Goal: Information Seeking & Learning: Learn about a topic

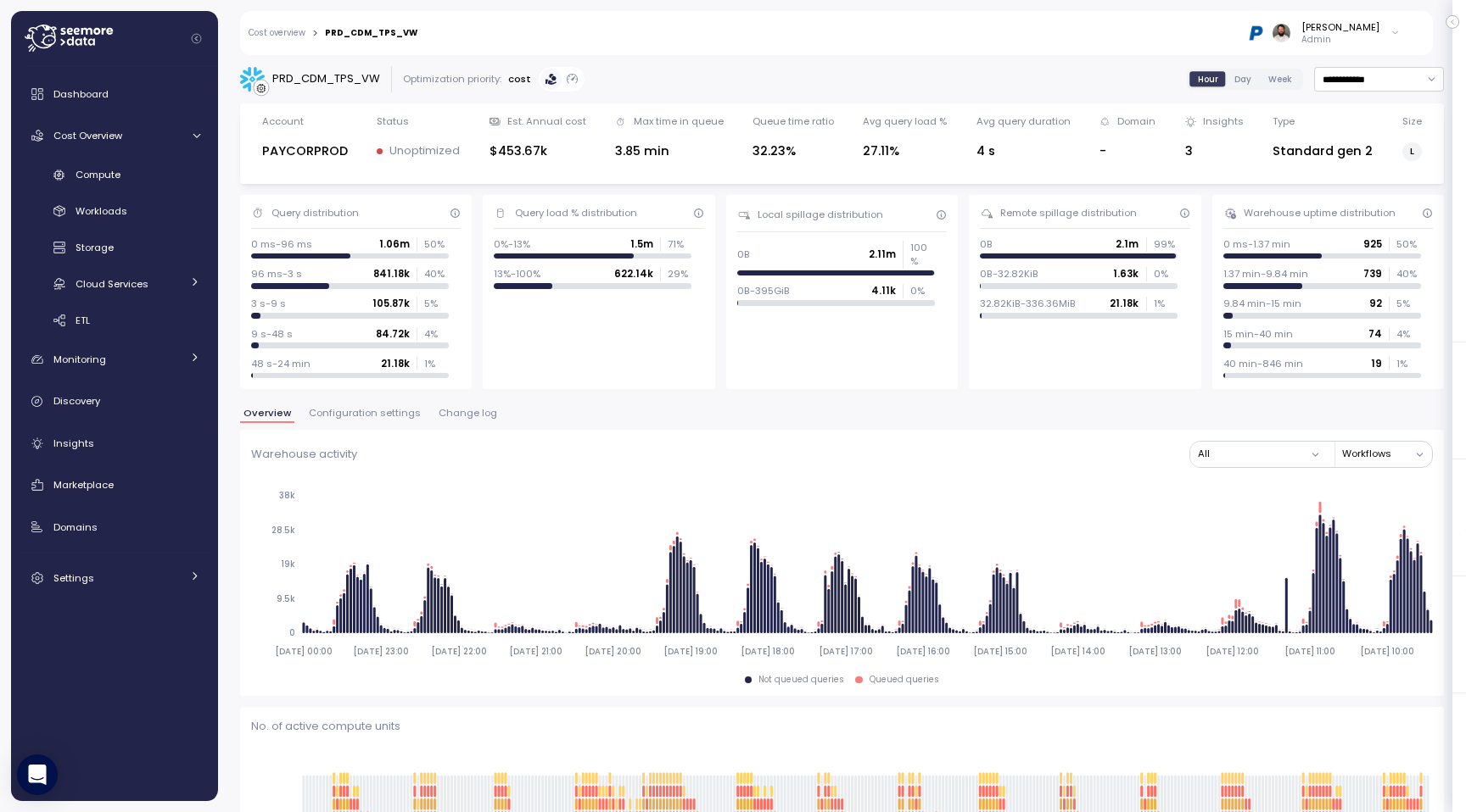
click at [110, 159] on div "Dashboard Cost Overview Compute Workloads Storage Cloud Services Clustering col…" at bounding box center [115, 336] width 193 height 518
click at [110, 169] on span "Compute" at bounding box center [97, 175] width 45 height 13
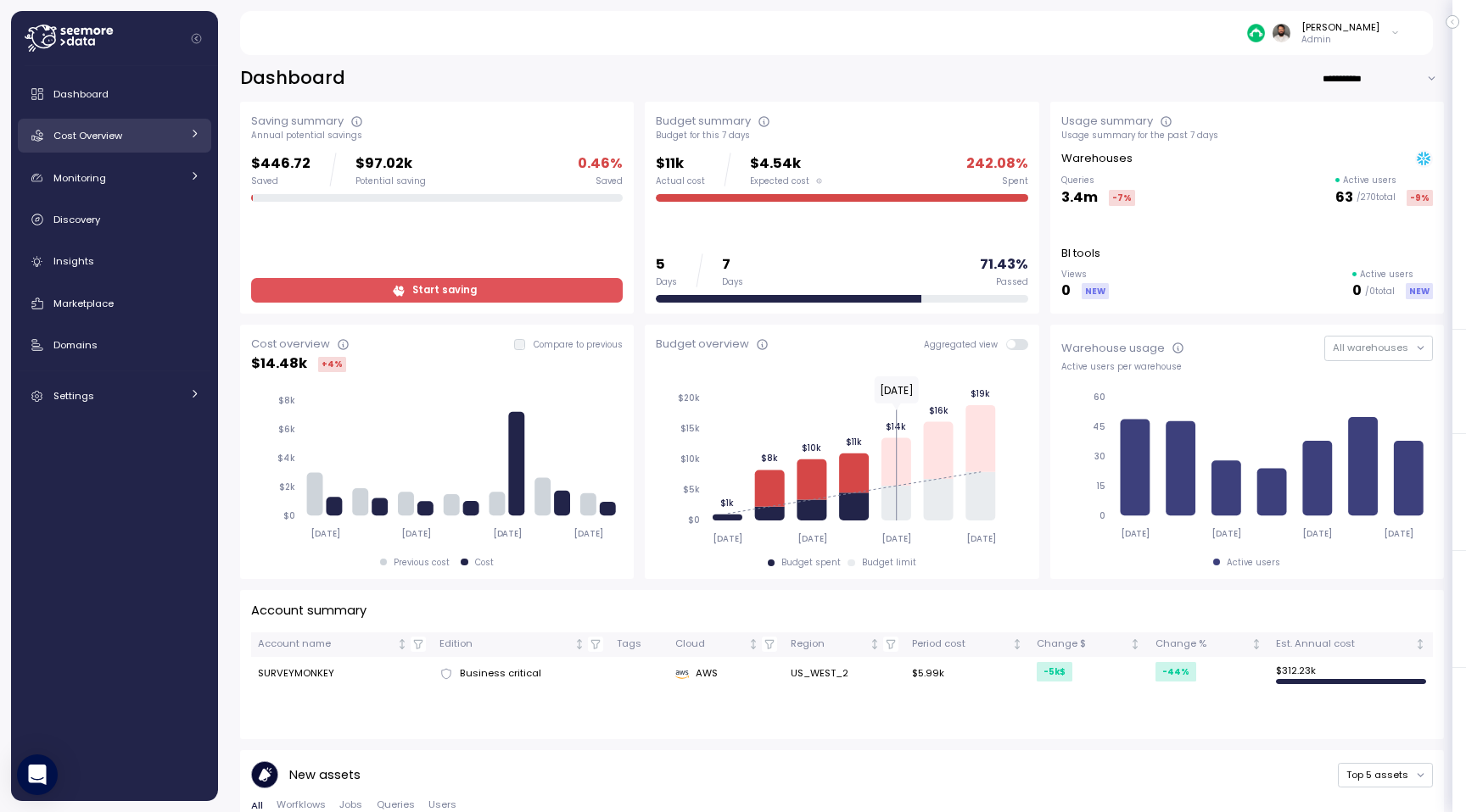
click at [140, 142] on div "Cost Overview" at bounding box center [117, 136] width 127 height 17
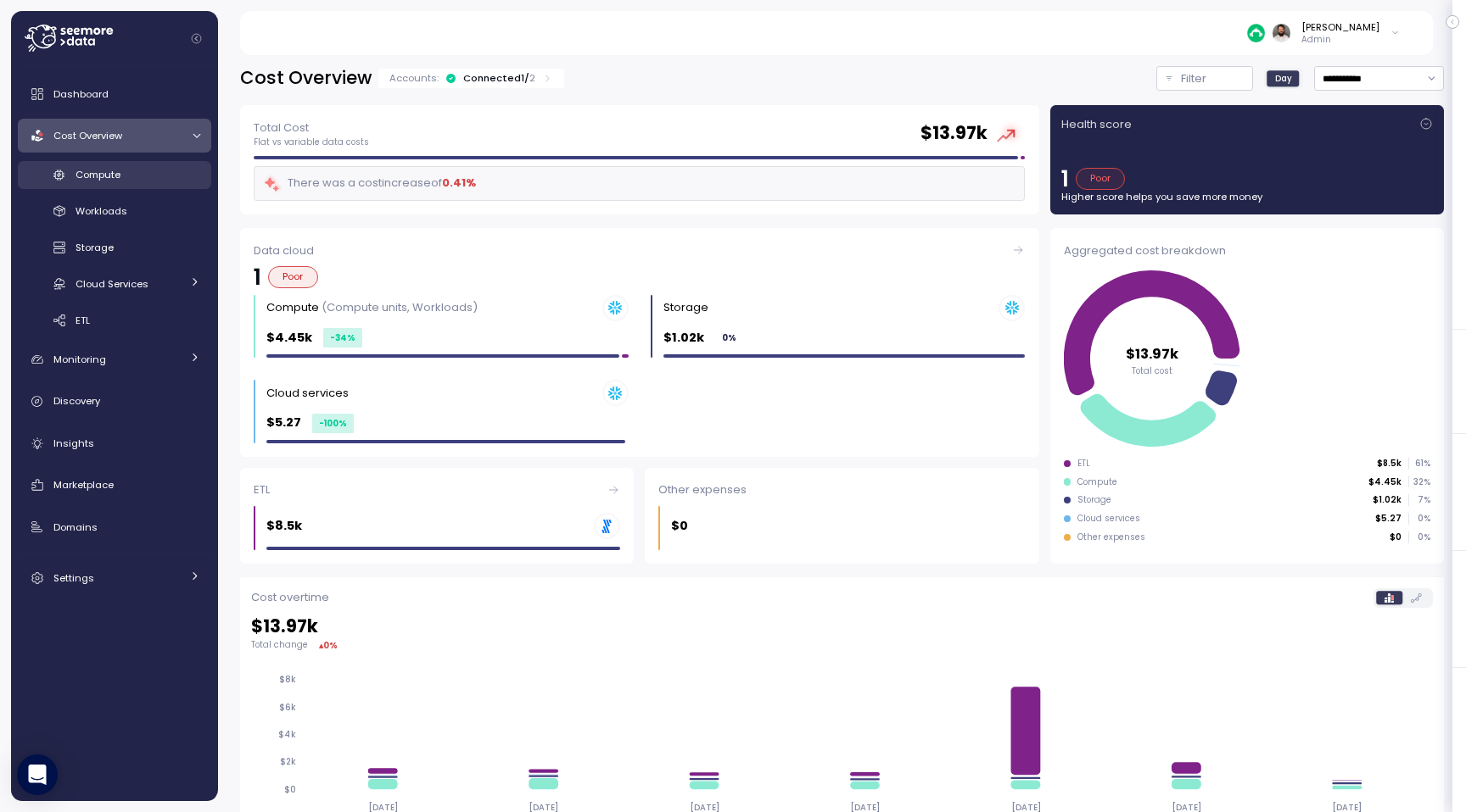
click at [135, 181] on div "Compute" at bounding box center [138, 175] width 124 height 17
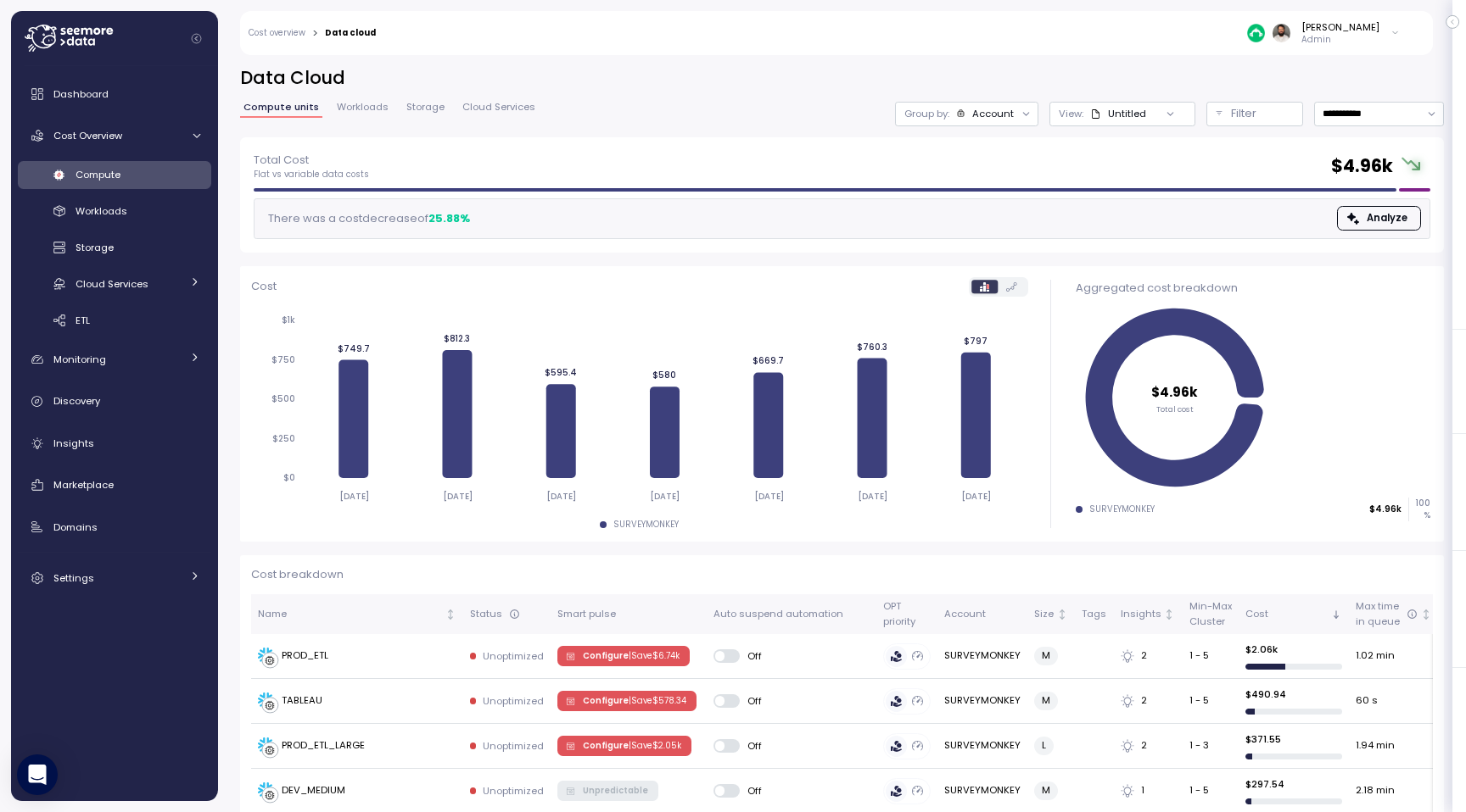
click at [494, 105] on span "Cloud Services" at bounding box center [499, 107] width 73 height 10
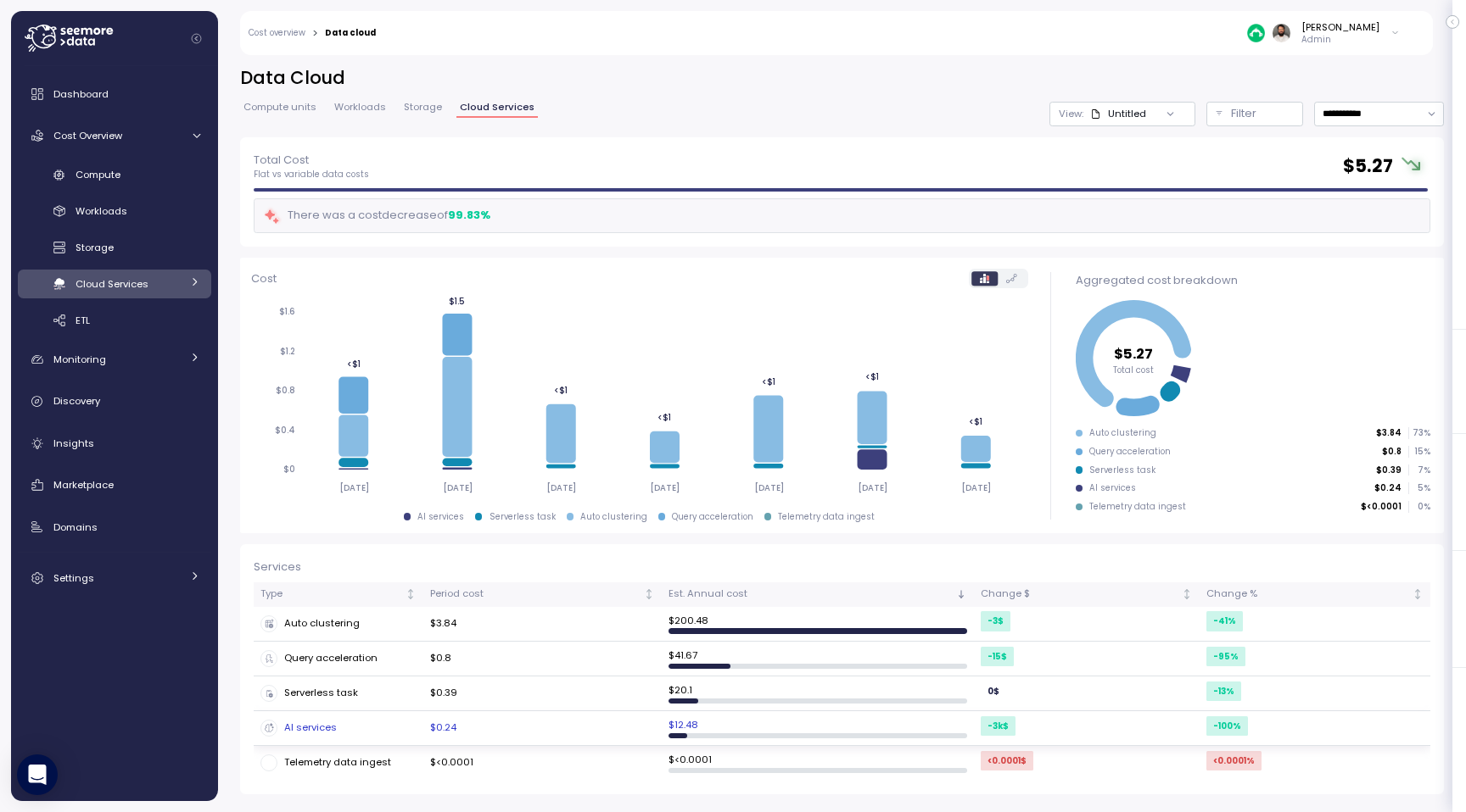
click at [353, 736] on td "AI services" at bounding box center [337, 729] width 169 height 34
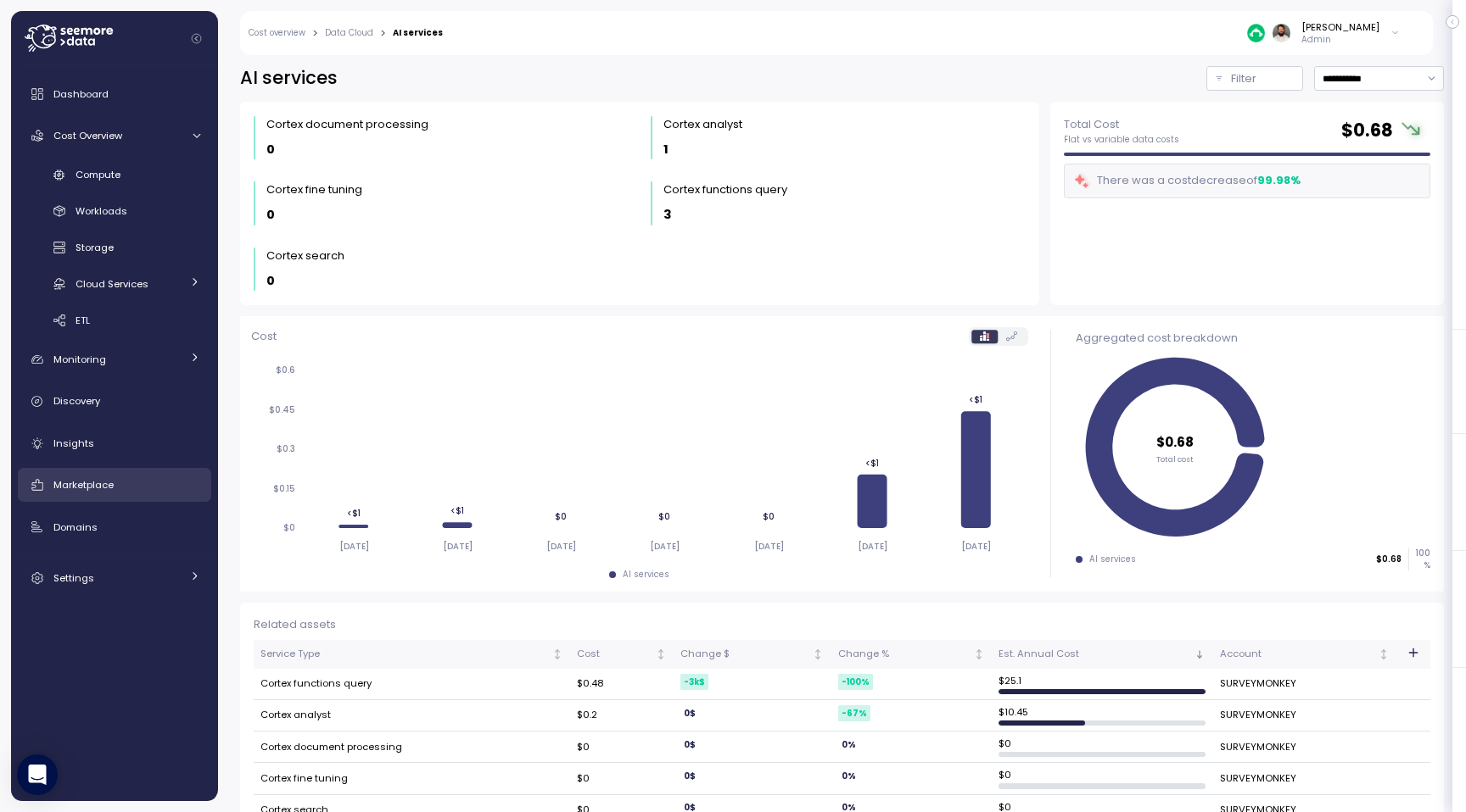
click at [125, 487] on div "Marketplace" at bounding box center [127, 485] width 147 height 17
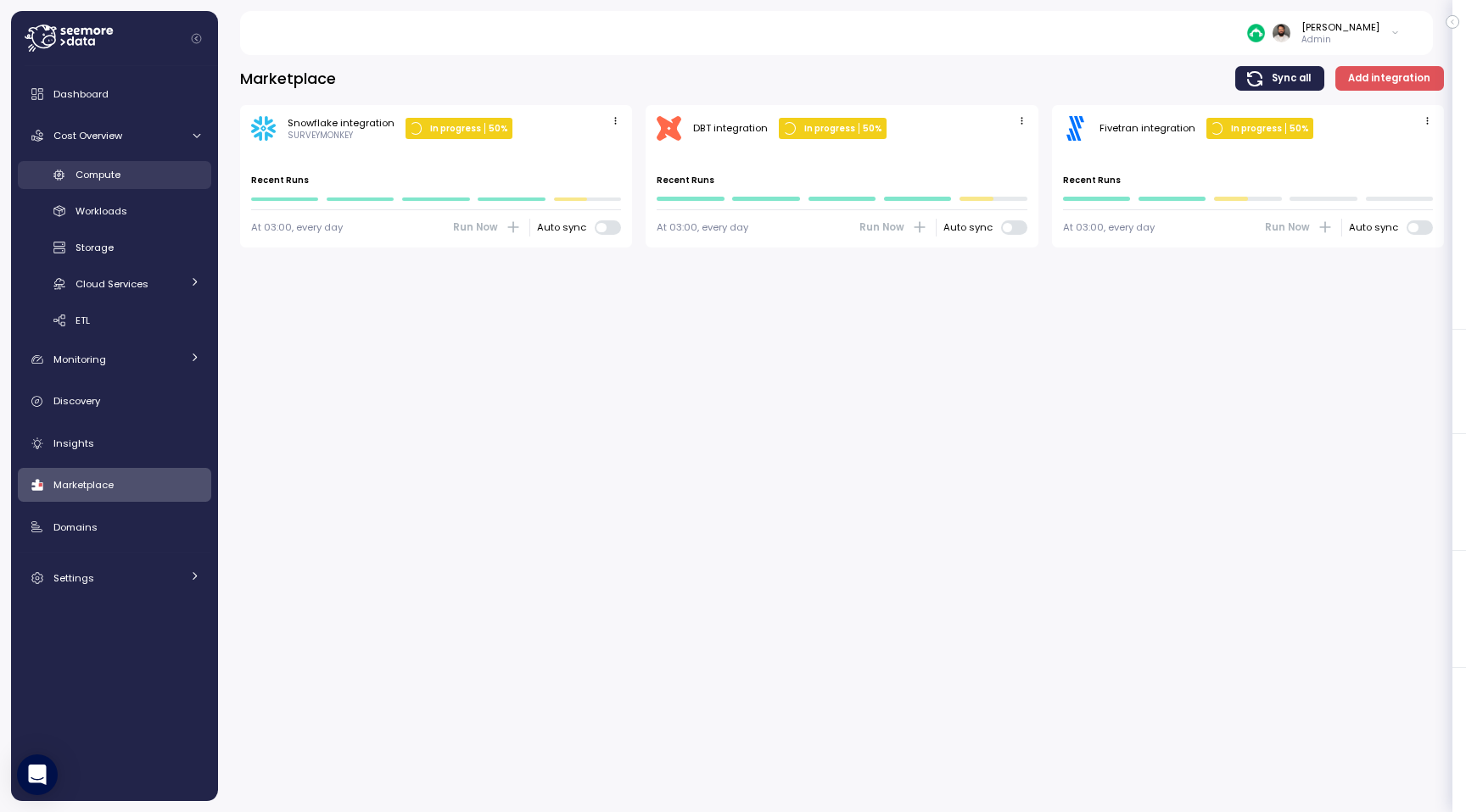
click at [154, 178] on div "Compute" at bounding box center [138, 175] width 124 height 17
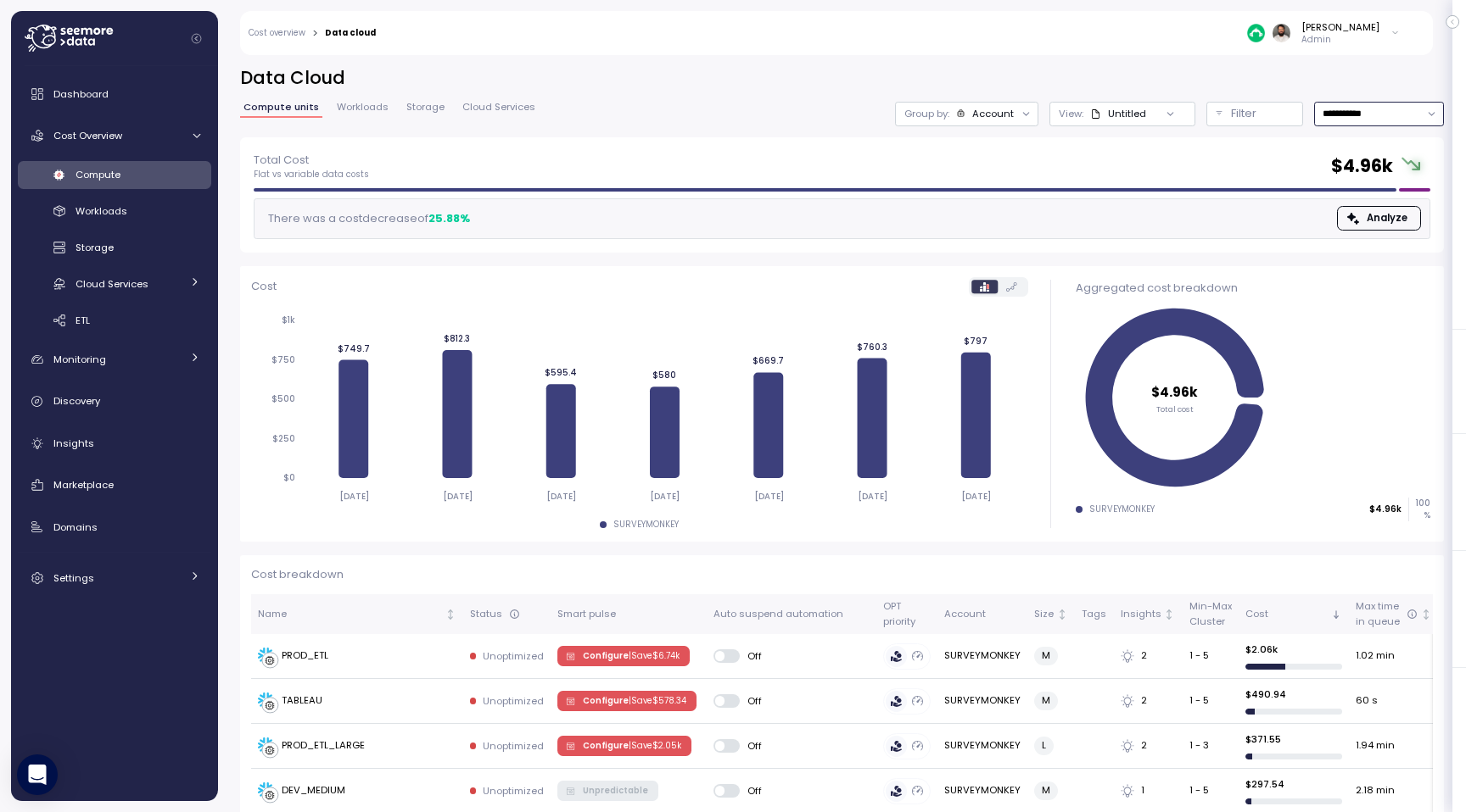
click at [1400, 105] on input "**********" at bounding box center [1379, 114] width 130 height 25
click at [1307, 75] on h2 "Data Cloud" at bounding box center [841, 78] width 1203 height 25
click at [165, 180] on div "Compute" at bounding box center [138, 175] width 124 height 17
click at [131, 288] on span "Cloud Services" at bounding box center [112, 284] width 73 height 13
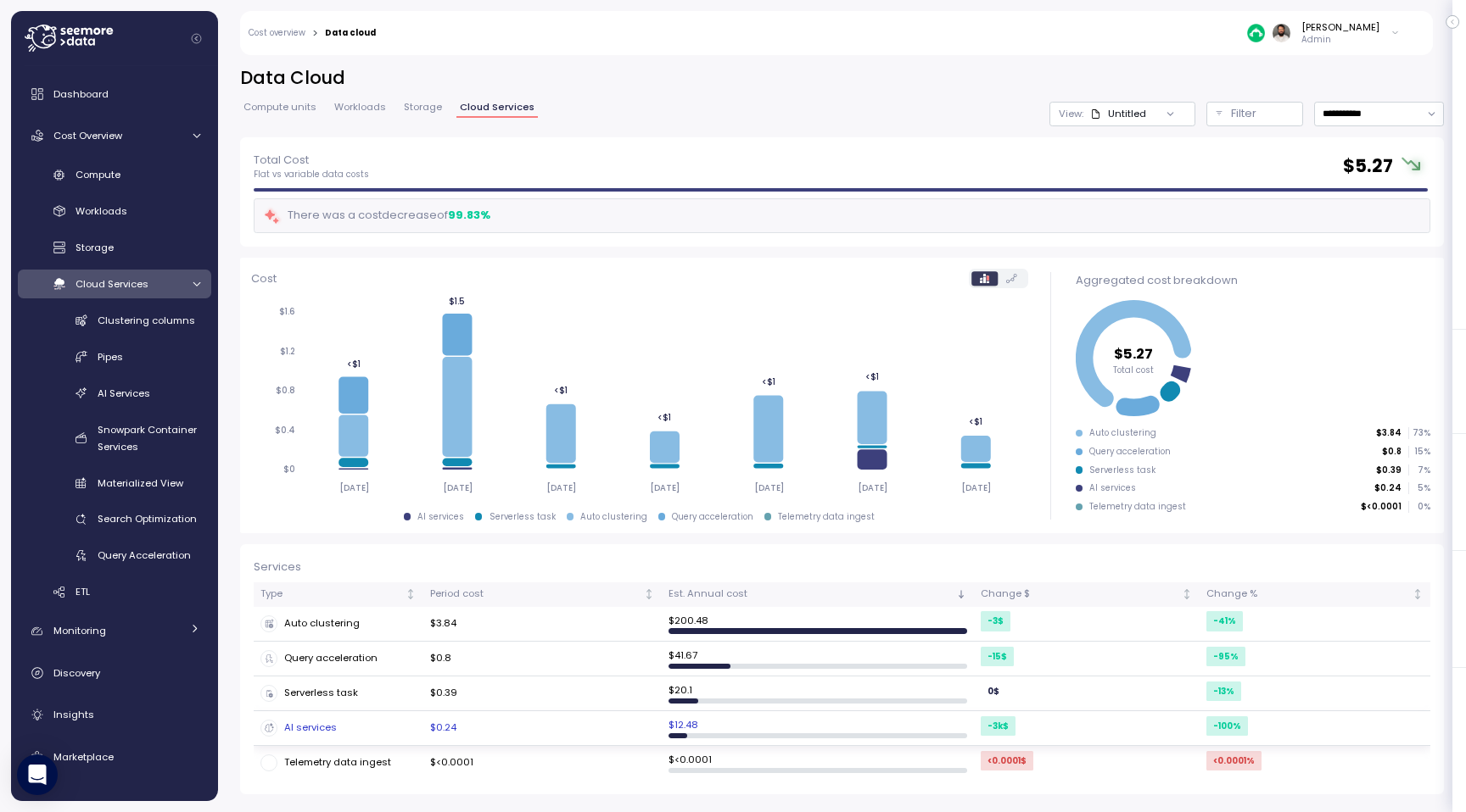
click at [333, 714] on td "AI services" at bounding box center [337, 729] width 169 height 34
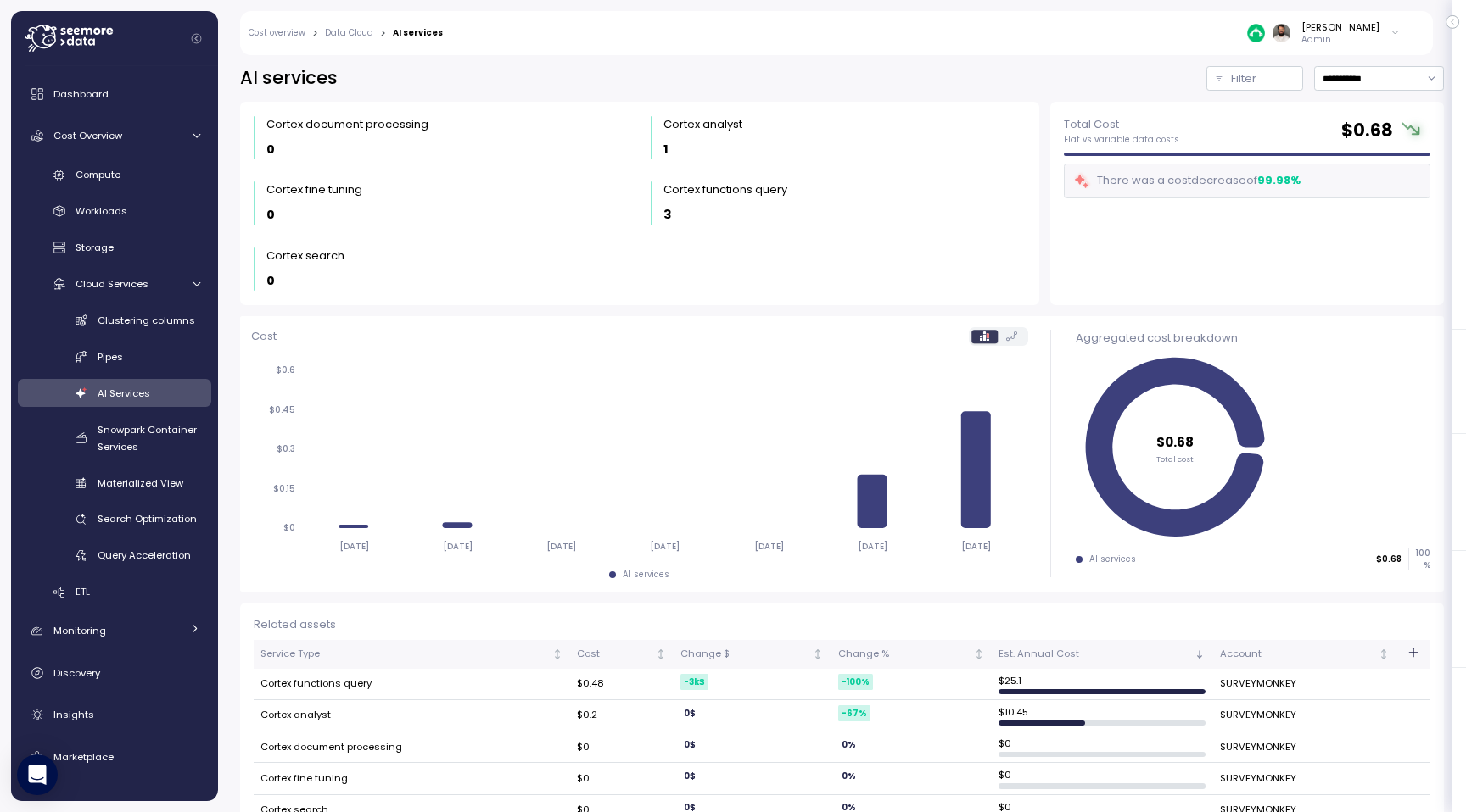
scroll to position [33, 0]
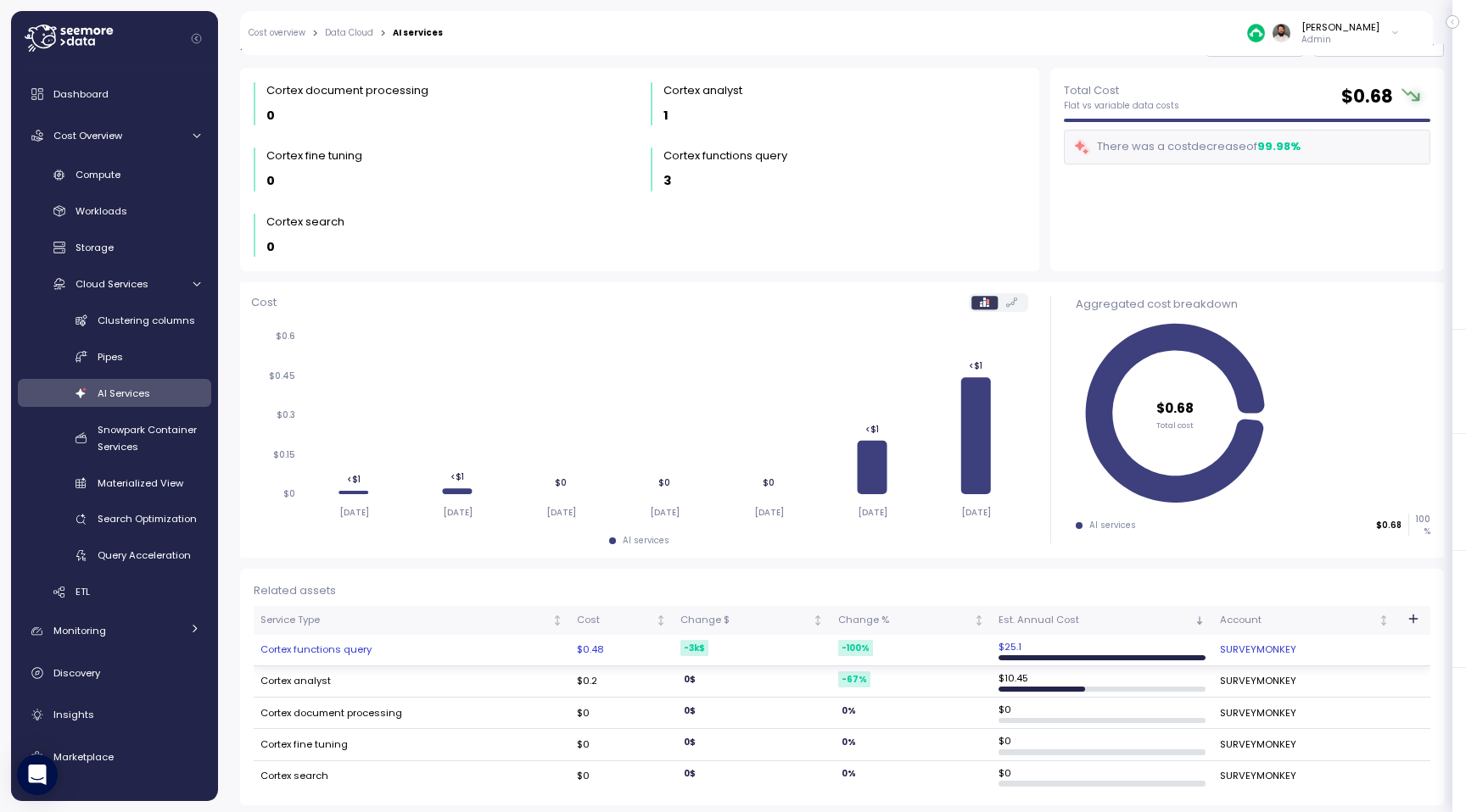
click at [425, 652] on td "Cortex functions query" at bounding box center [411, 651] width 316 height 32
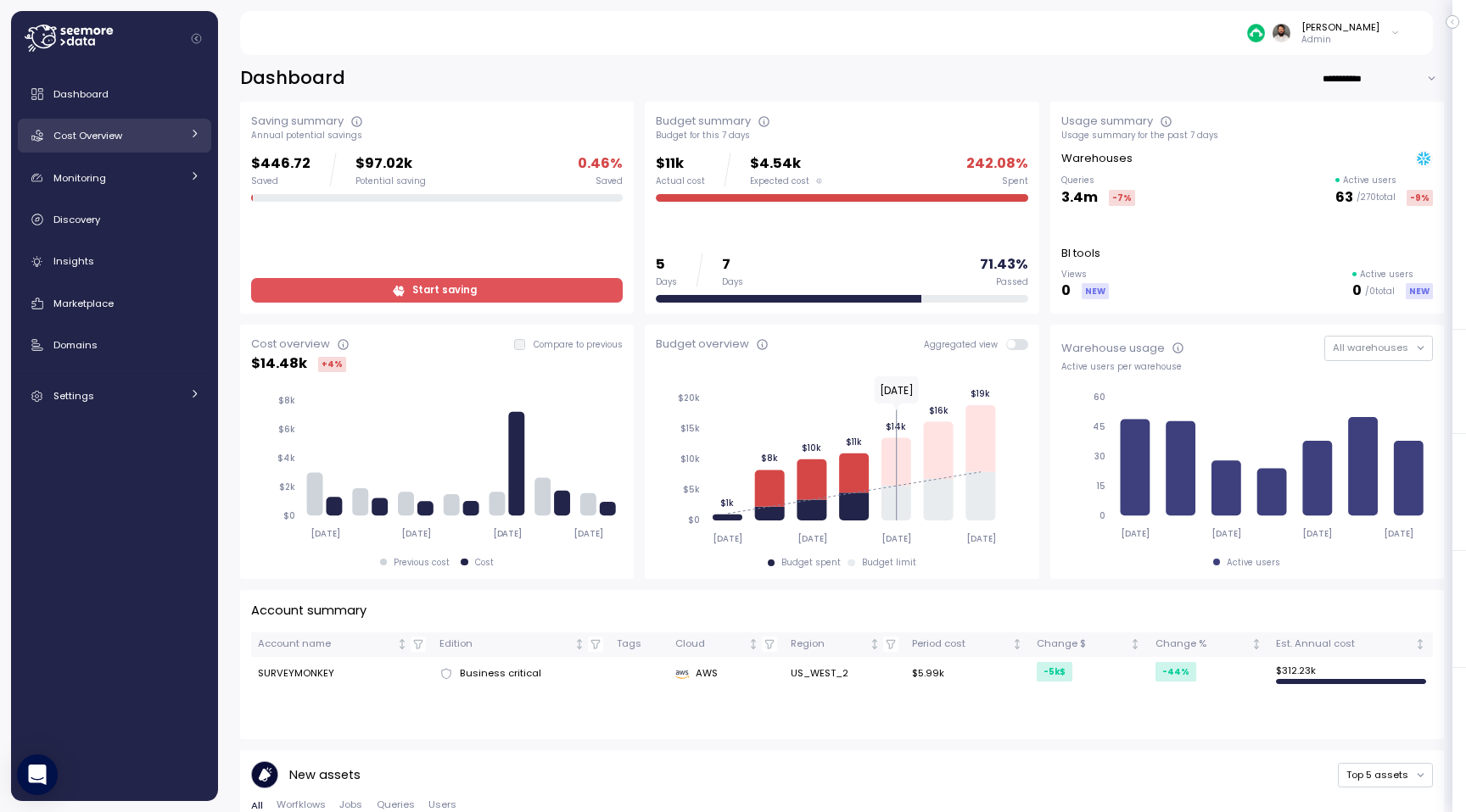
click at [79, 131] on span "Cost Overview" at bounding box center [88, 136] width 69 height 13
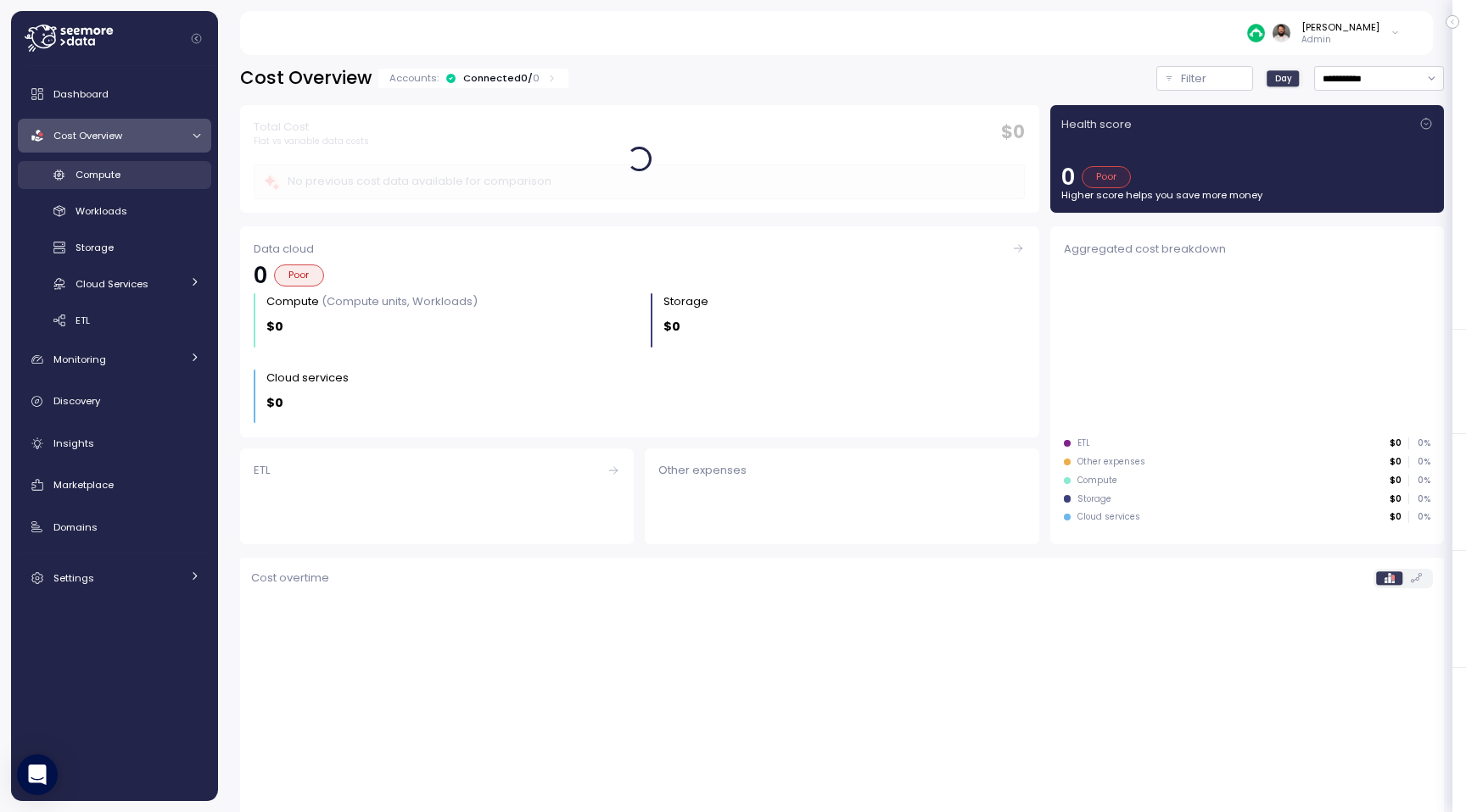
click at [93, 182] on span "Compute" at bounding box center [97, 175] width 45 height 13
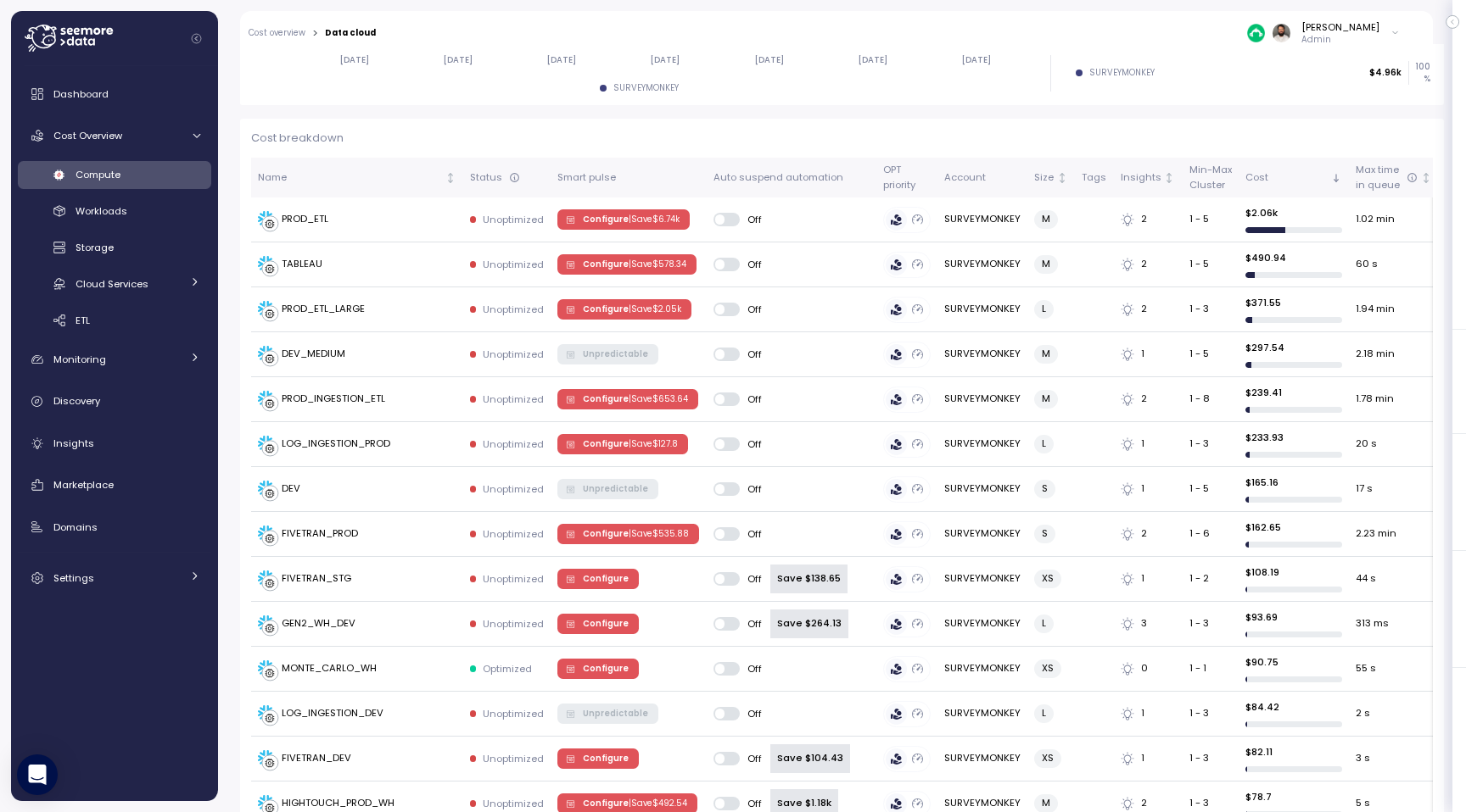
scroll to position [432, 0]
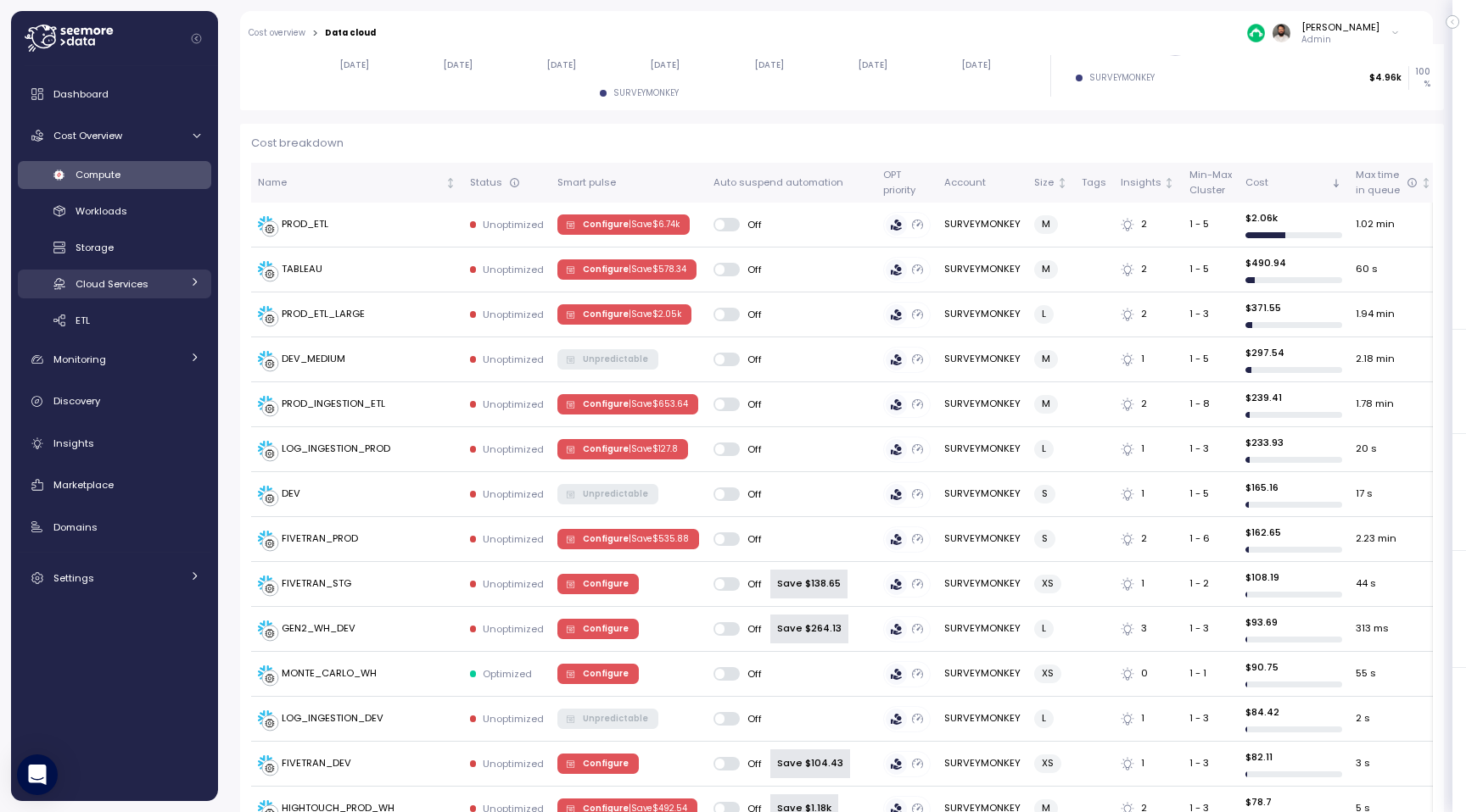
click at [165, 288] on div "Cloud Services" at bounding box center [128, 284] width 105 height 17
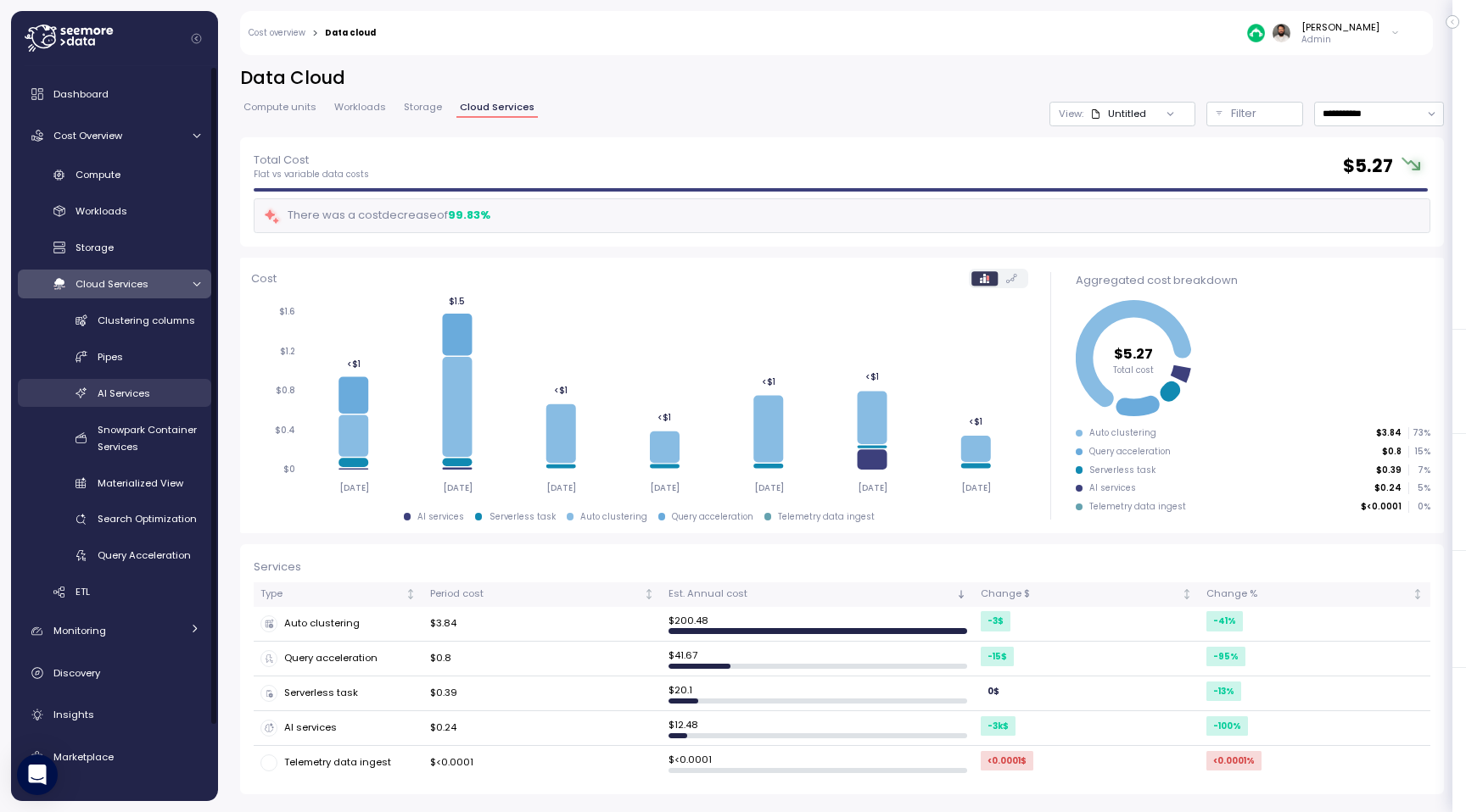
click at [156, 388] on div "AI Services" at bounding box center [148, 394] width 102 height 17
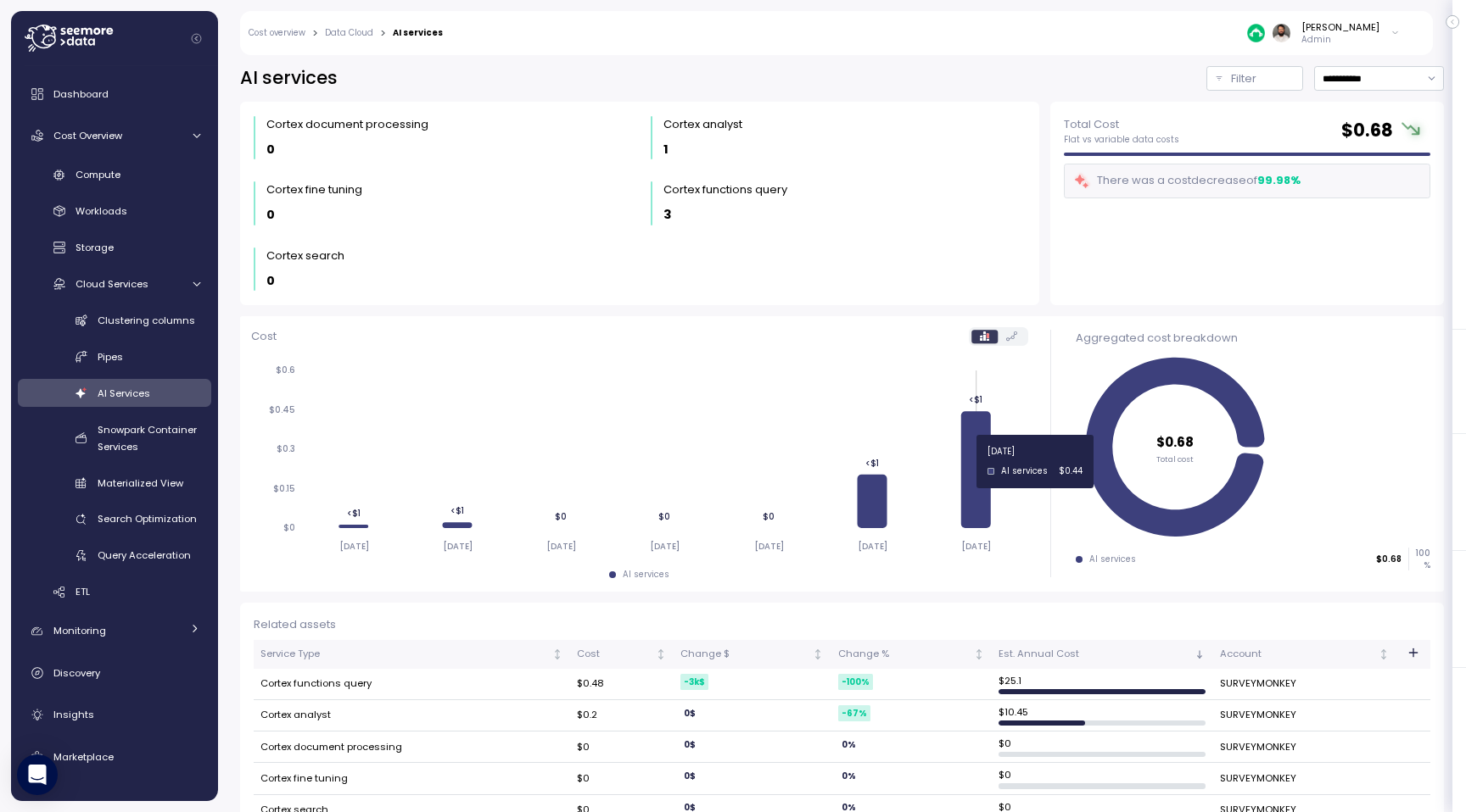
scroll to position [33, 0]
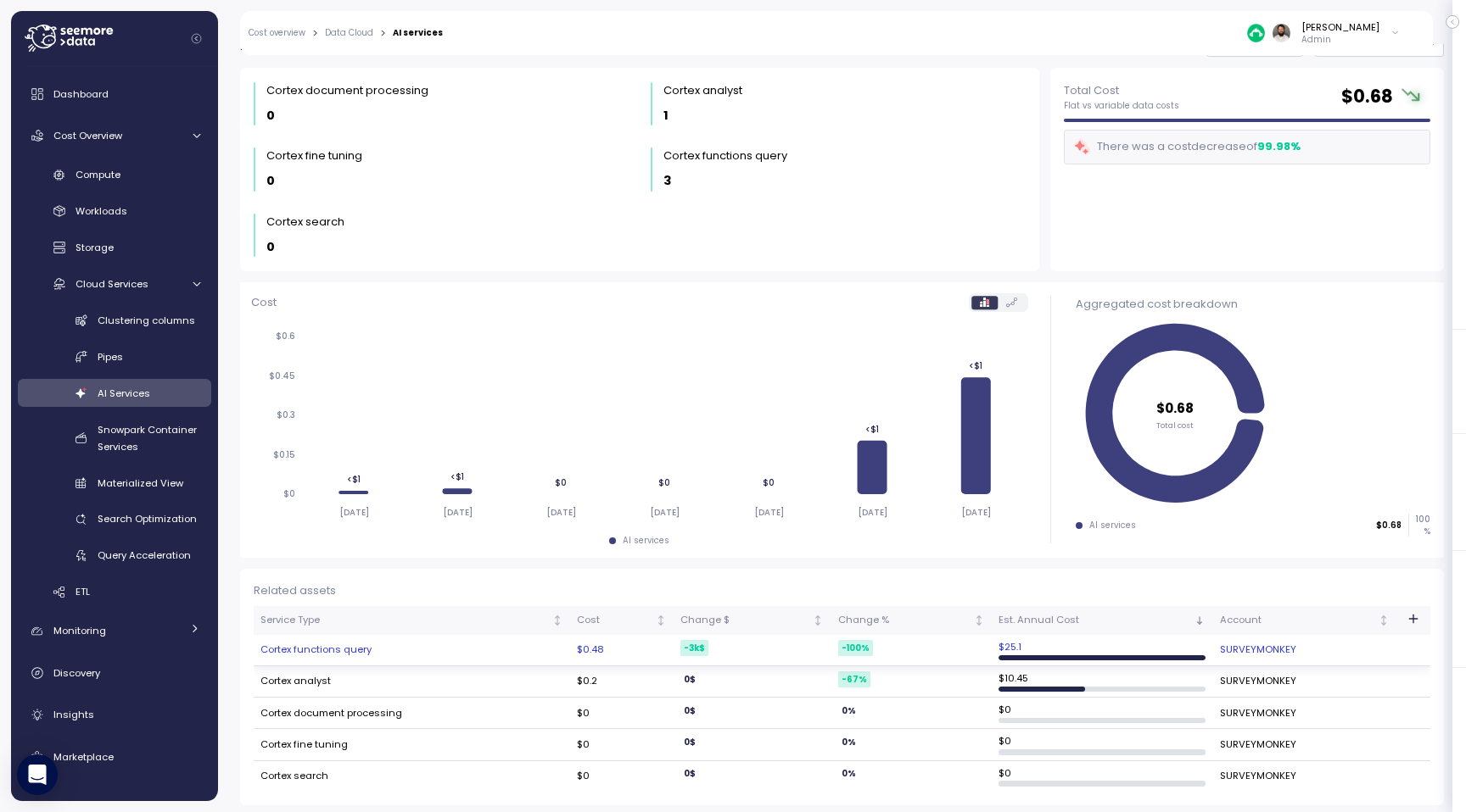
click at [399, 657] on td "Cortex functions query" at bounding box center [411, 651] width 316 height 32
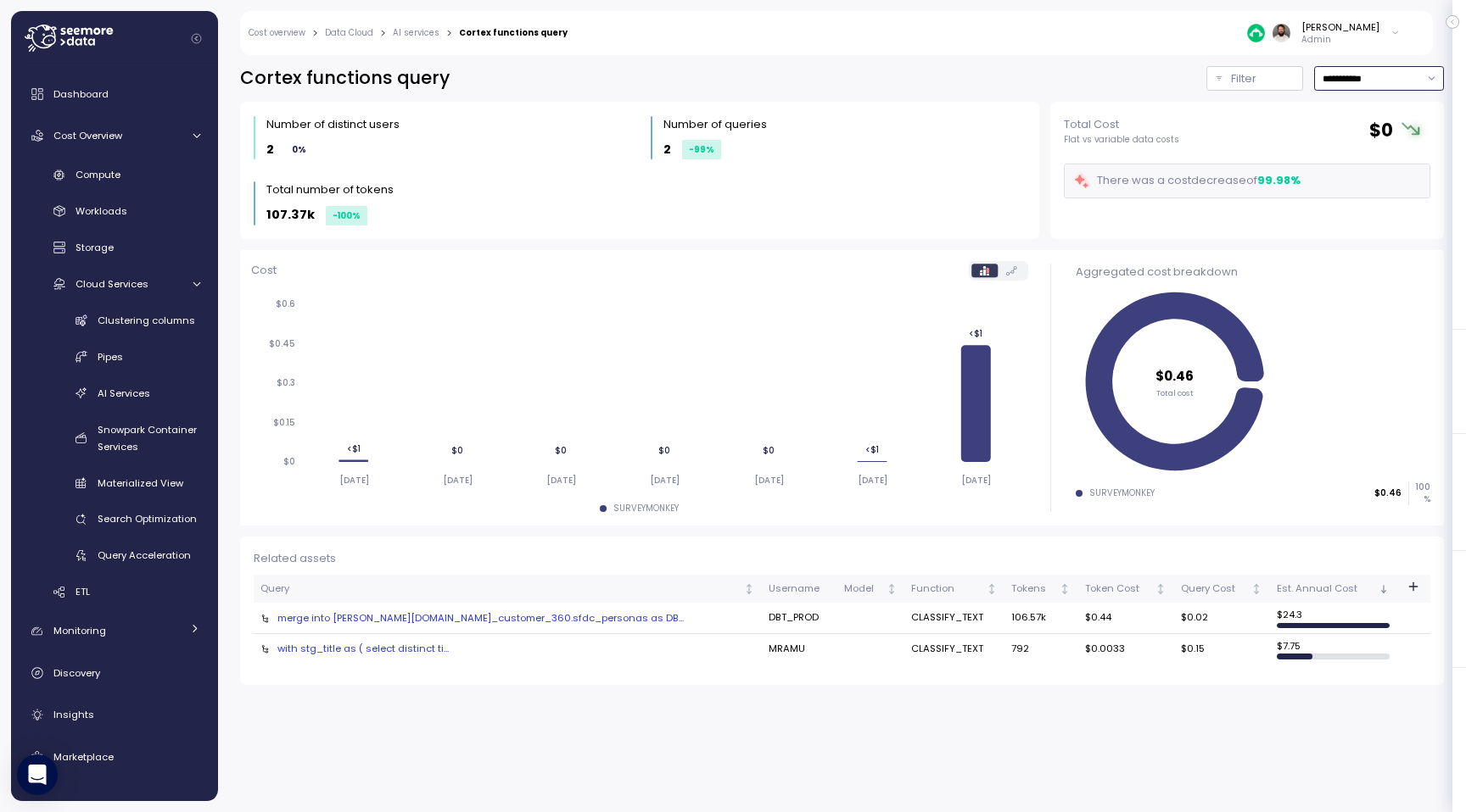
click at [1383, 83] on input "**********" at bounding box center [1379, 78] width 130 height 25
click at [1357, 223] on div "Last 6 months" at bounding box center [1377, 224] width 71 height 13
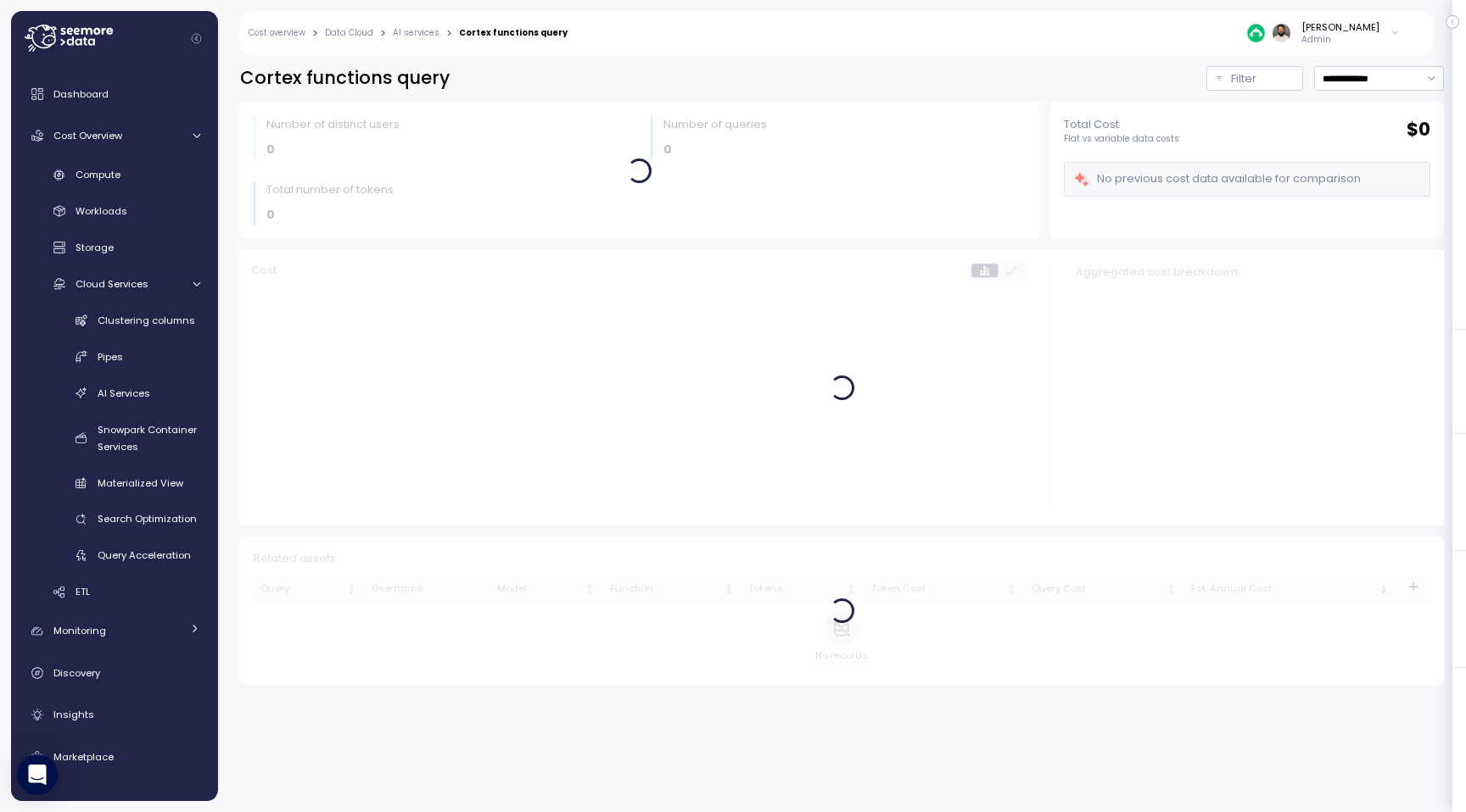
click at [1372, 91] on div "**********" at bounding box center [841, 375] width 1203 height 619
click at [1372, 87] on input "**********" at bounding box center [1379, 78] width 130 height 25
click at [1365, 205] on div "Last 30 days" at bounding box center [1373, 201] width 63 height 13
type input "**********"
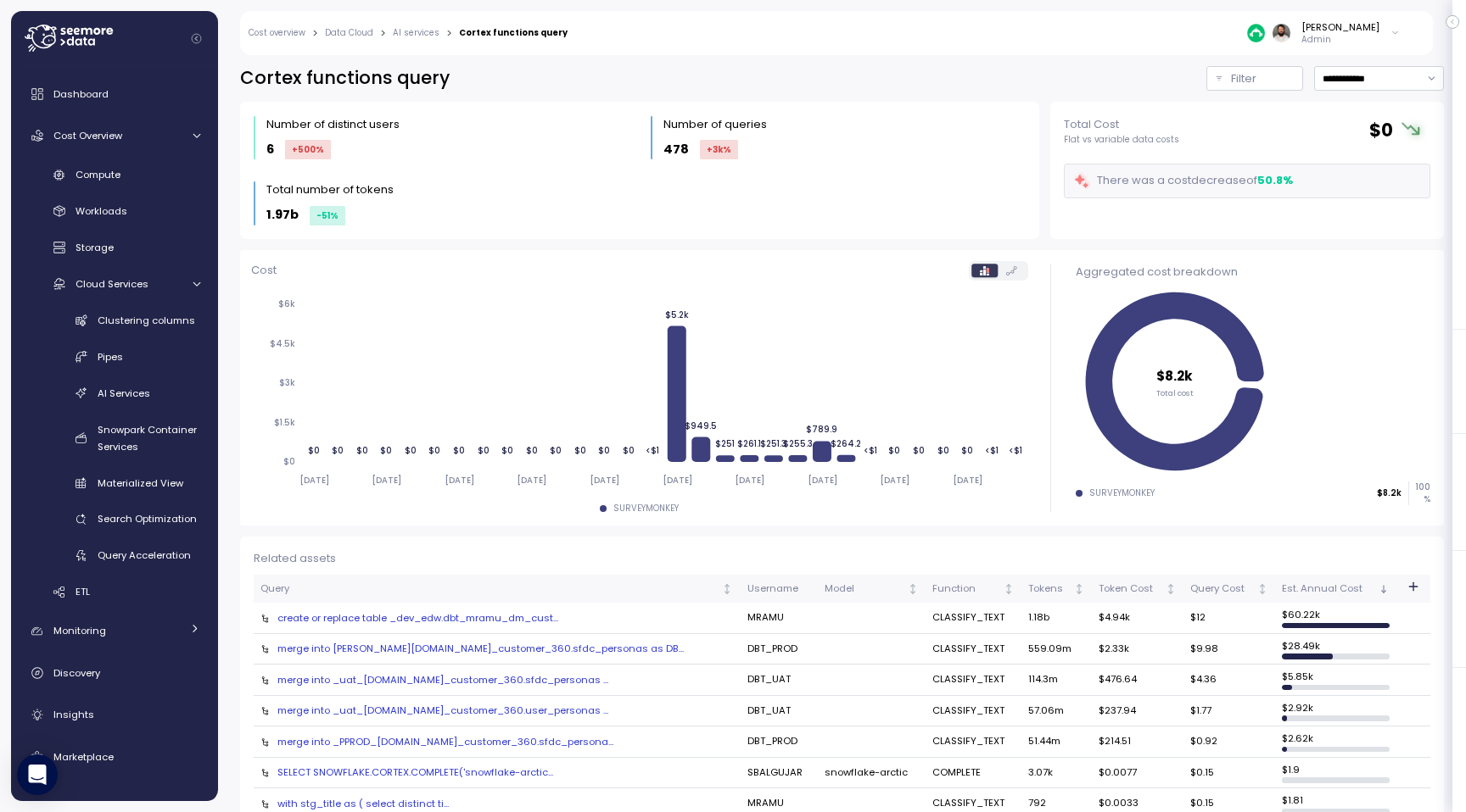
click at [411, 33] on link "AI services" at bounding box center [416, 32] width 47 height 9
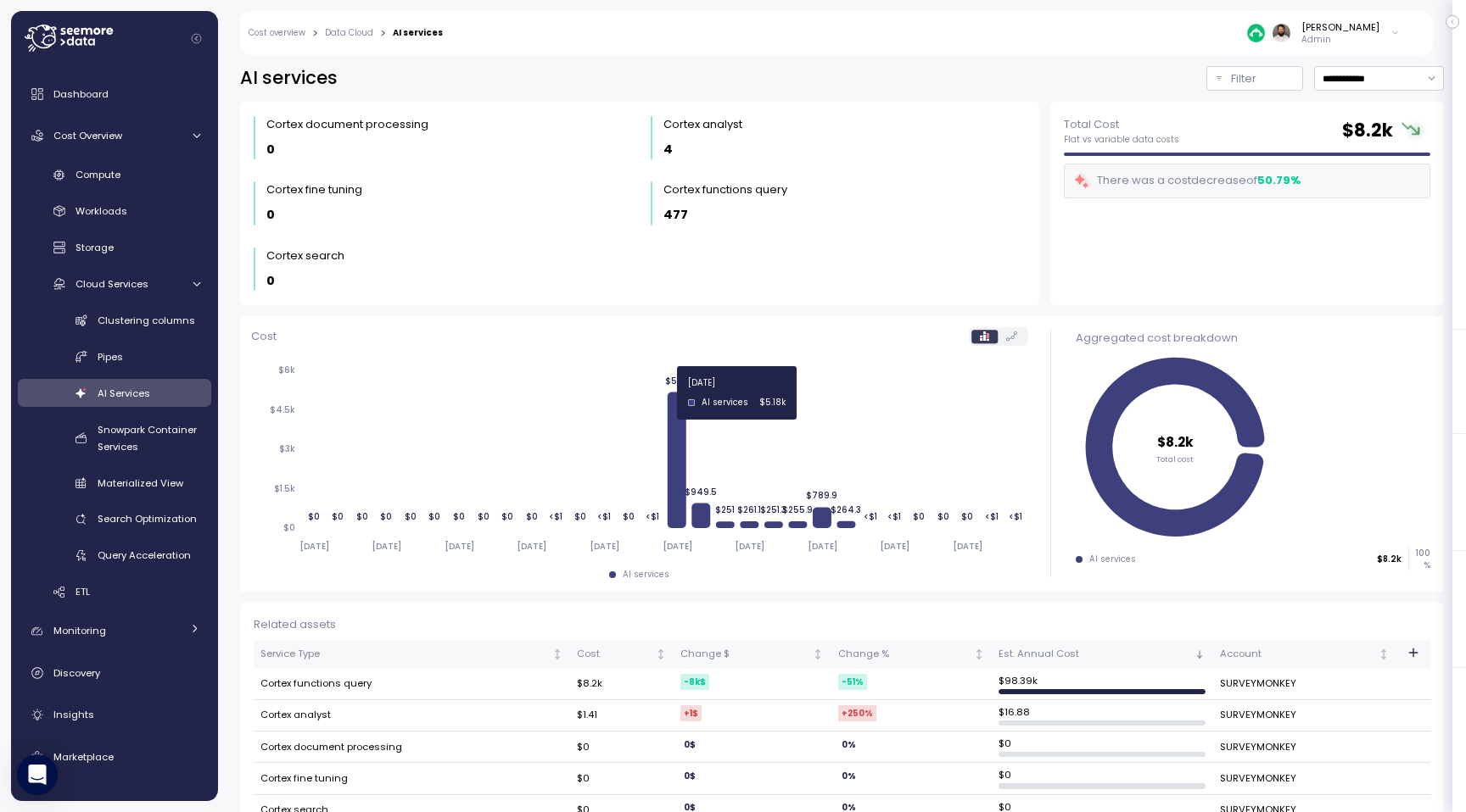
scroll to position [33, 0]
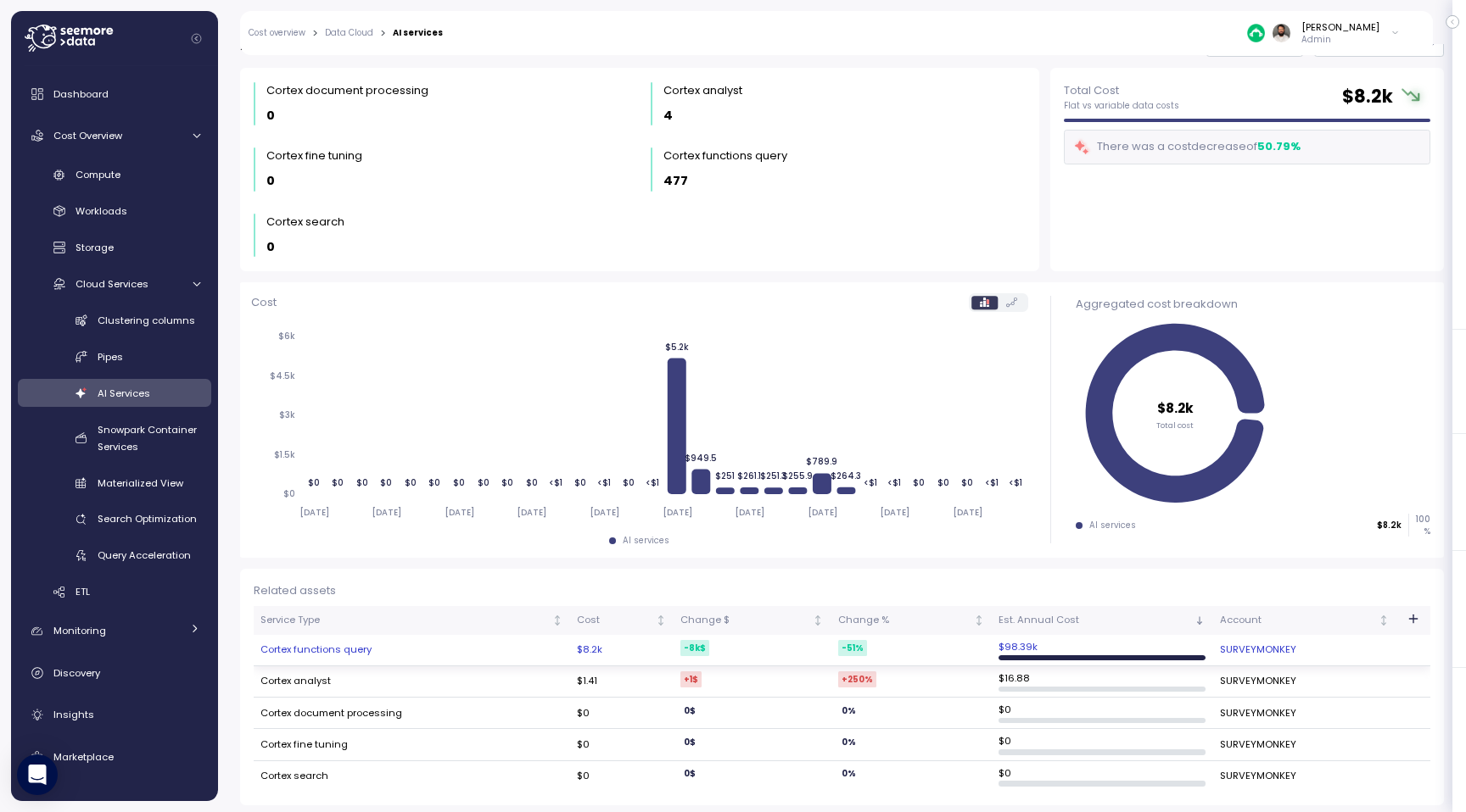
click at [369, 653] on td "Cortex functions query" at bounding box center [411, 651] width 316 height 32
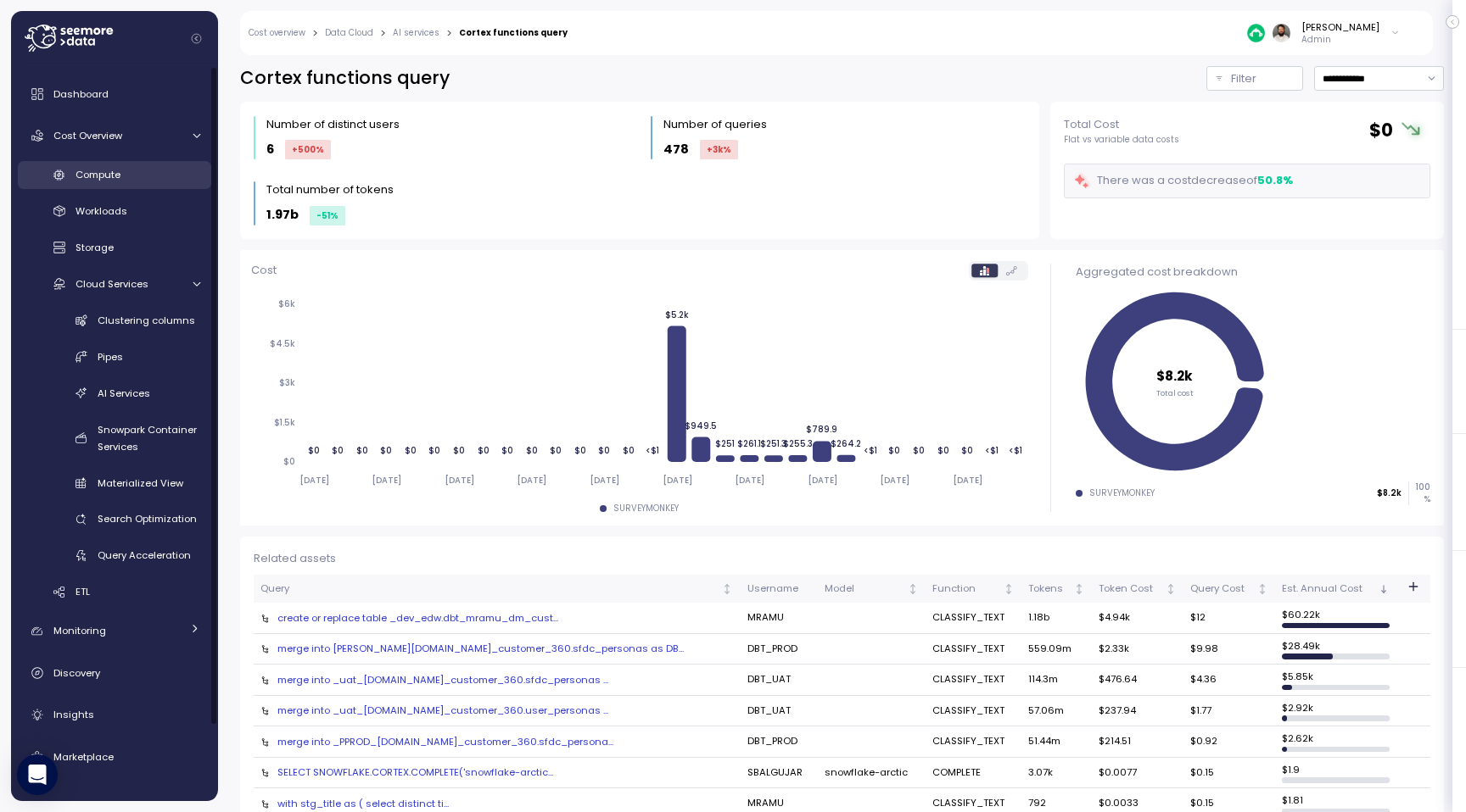
click at [134, 177] on div "Compute" at bounding box center [138, 175] width 124 height 17
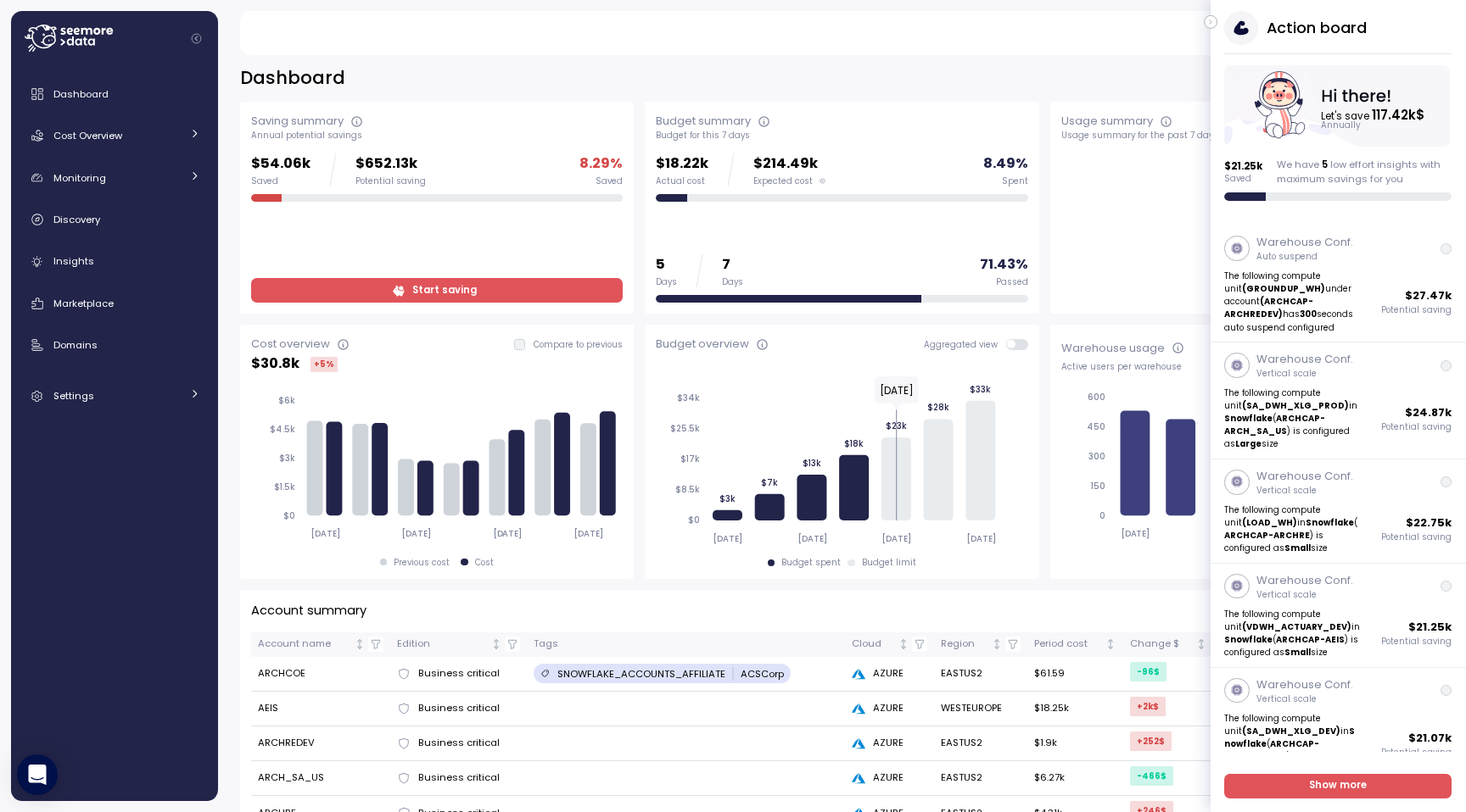
click at [1210, 19] on icon "button" at bounding box center [1211, 21] width 8 height 20
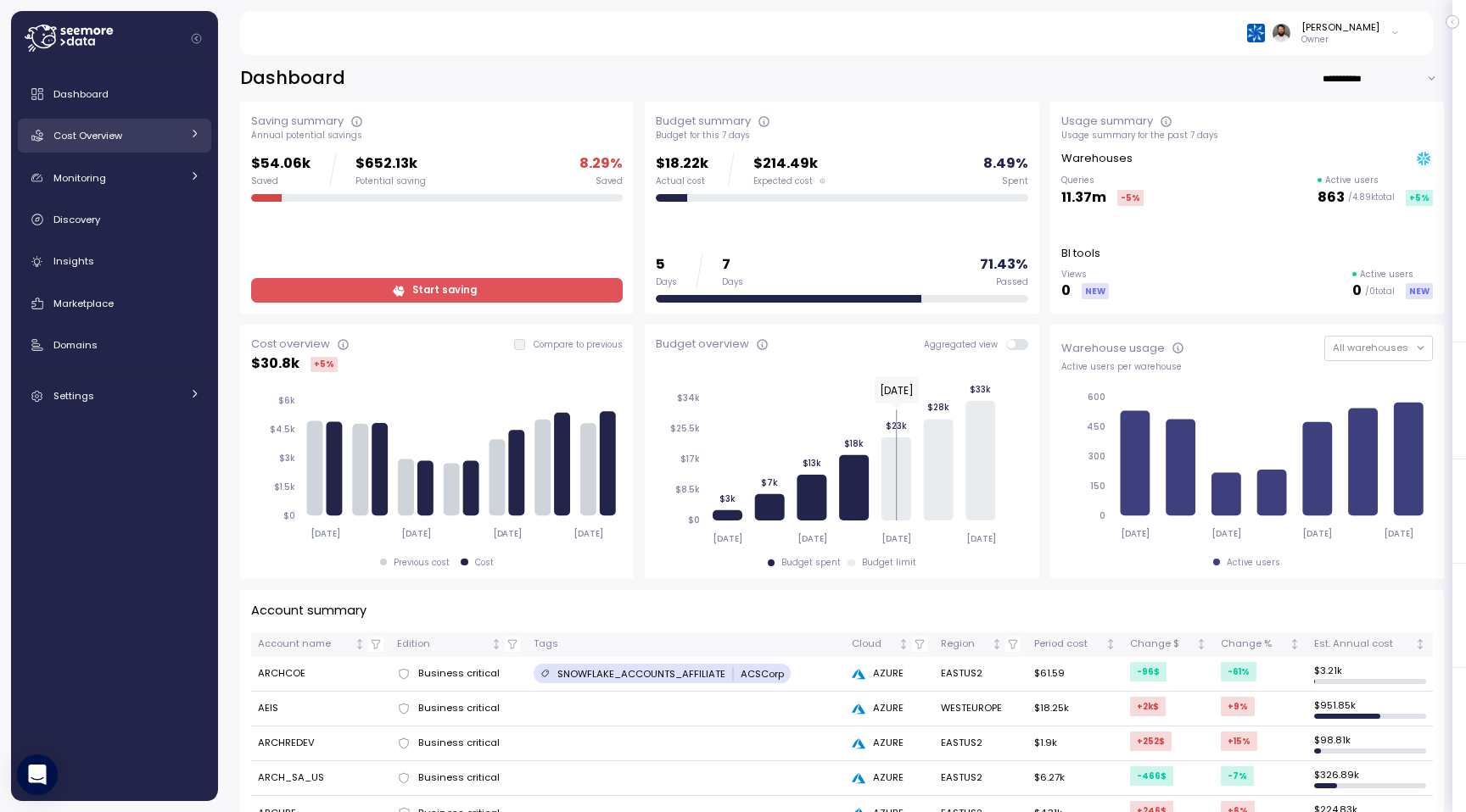
click at [122, 143] on div "Cost Overview" at bounding box center [117, 136] width 127 height 17
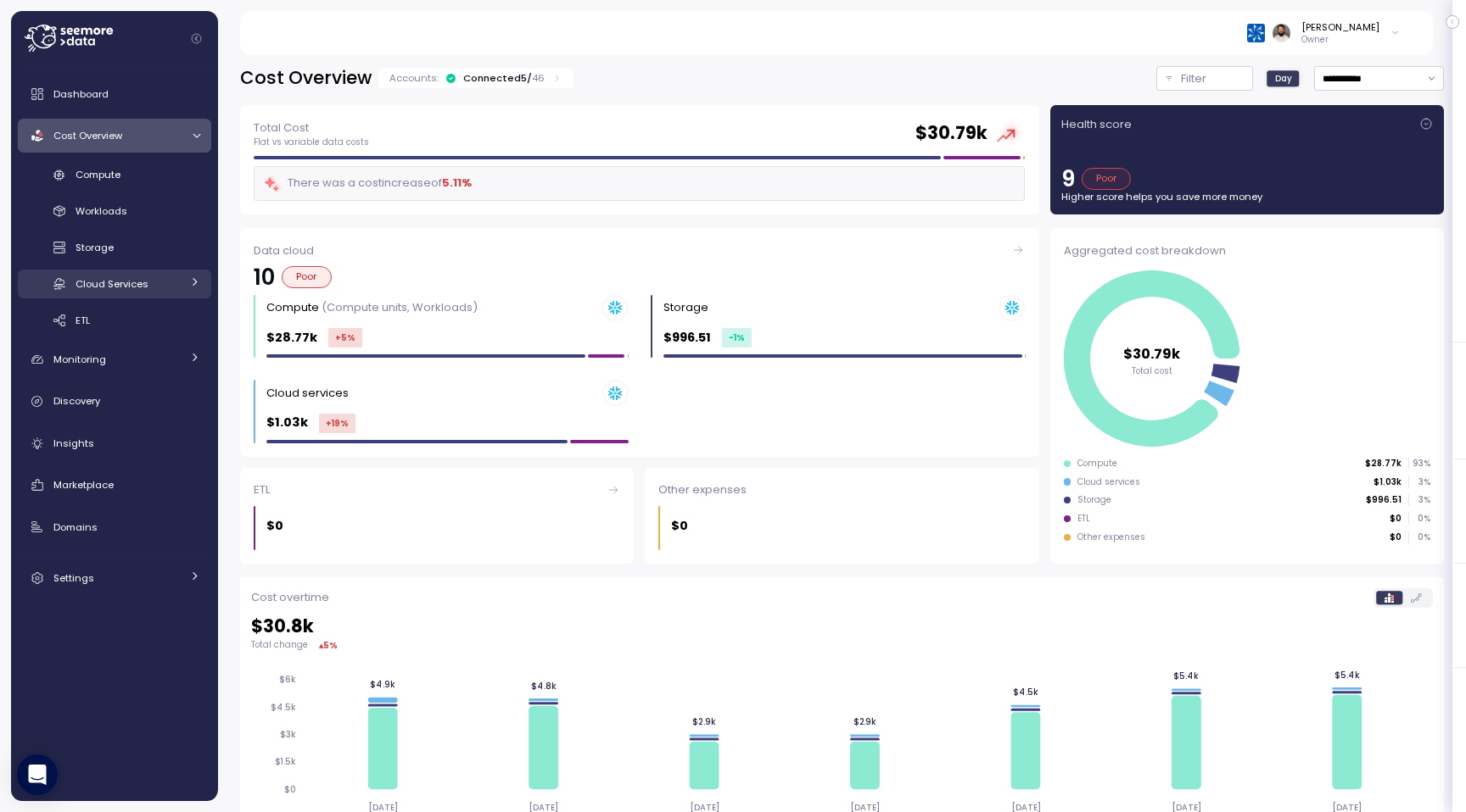
click at [143, 294] on link "Cloud Services" at bounding box center [115, 283] width 193 height 28
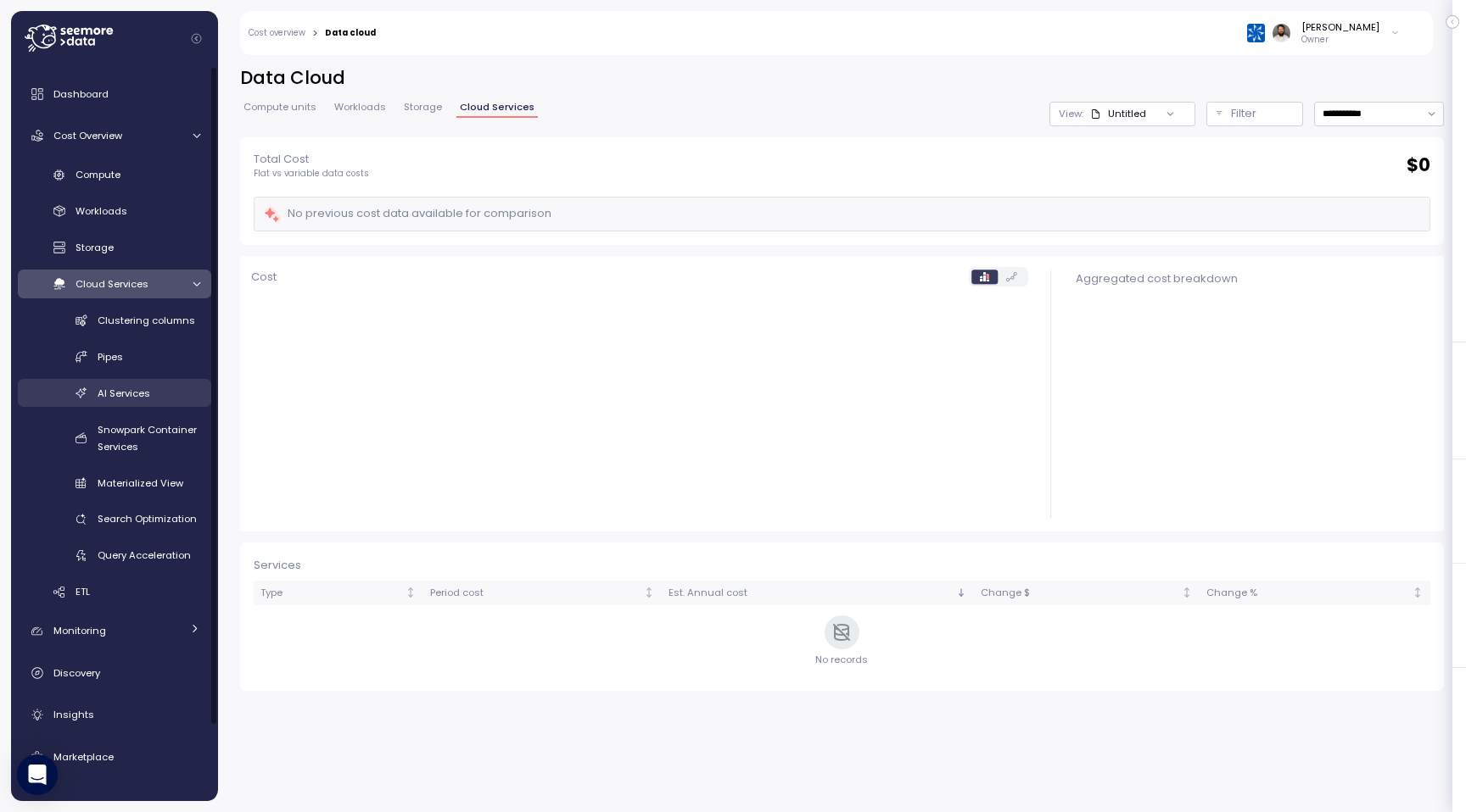
click at [144, 397] on span "AI Services" at bounding box center [123, 394] width 53 height 13
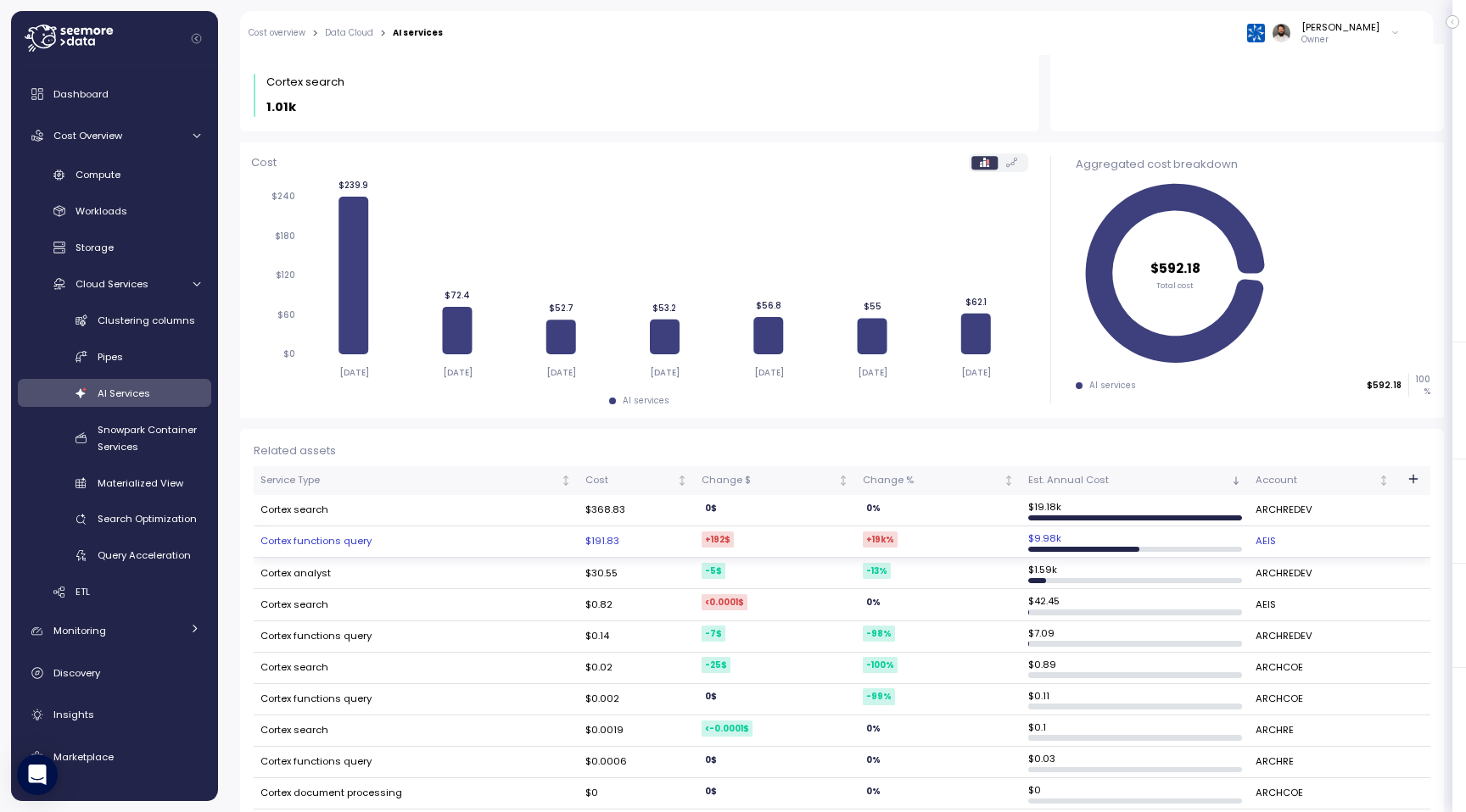
scroll to position [170, 0]
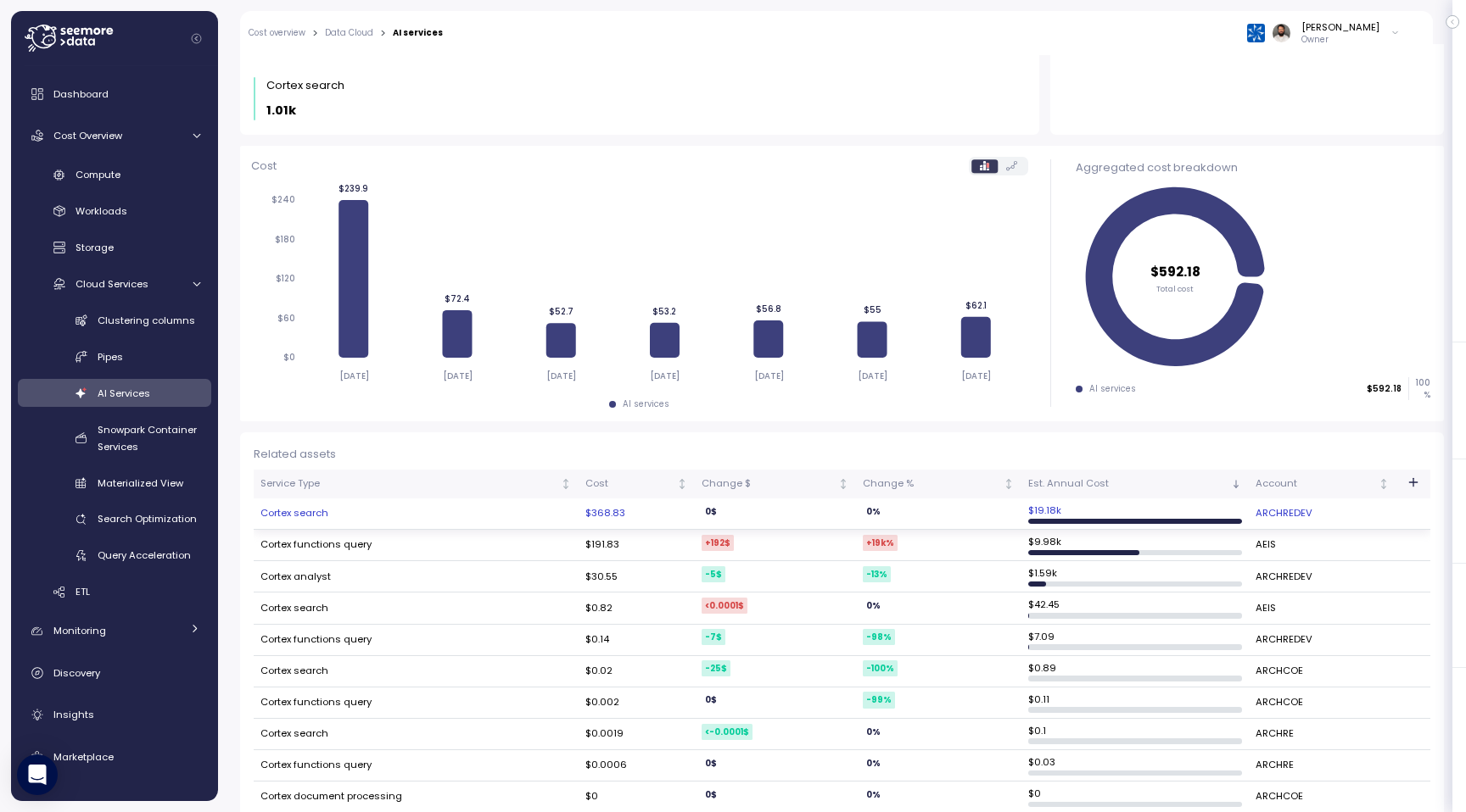
click at [341, 516] on td "Cortex search" at bounding box center [416, 514] width 325 height 32
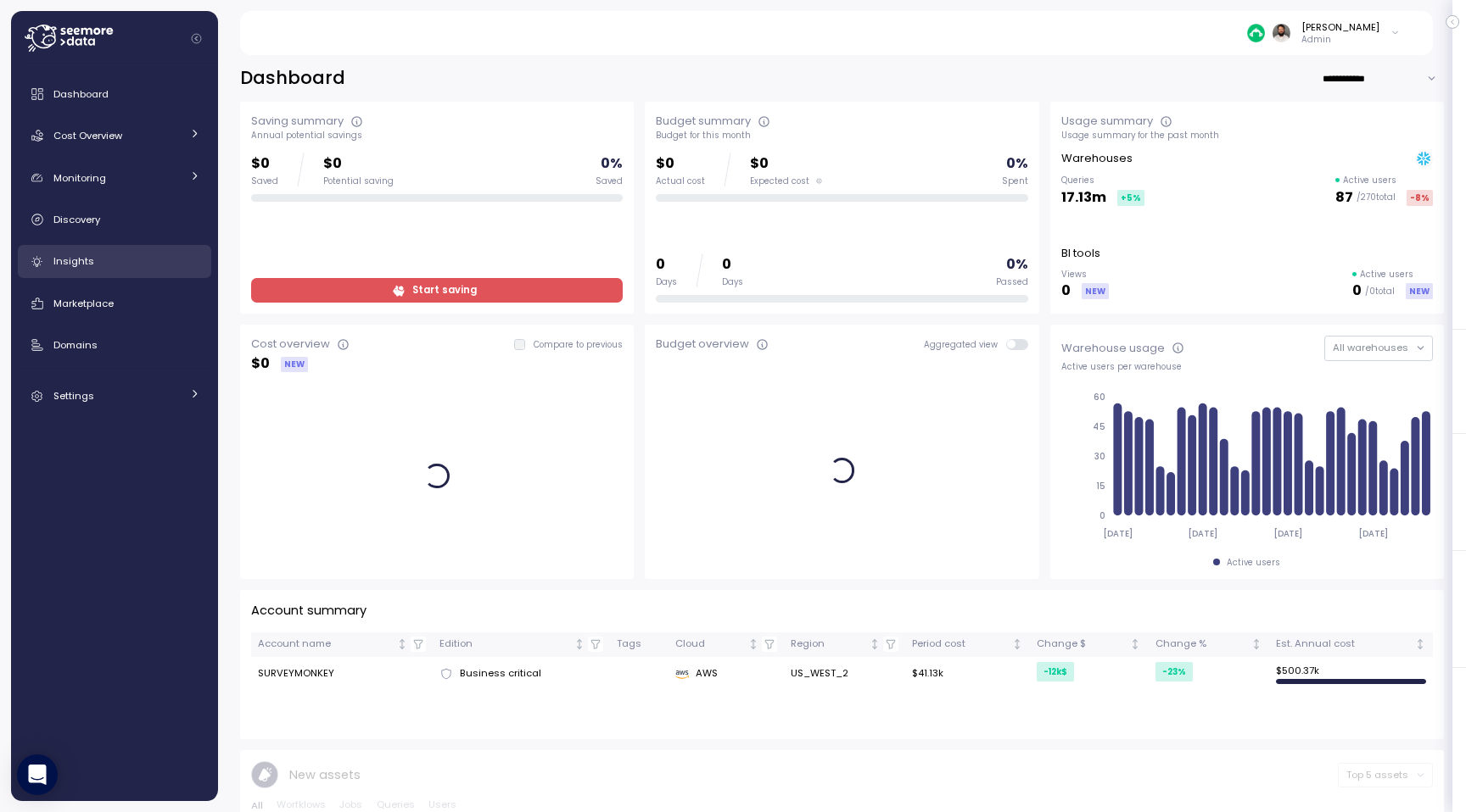
click at [136, 259] on div "Insights" at bounding box center [127, 261] width 147 height 17
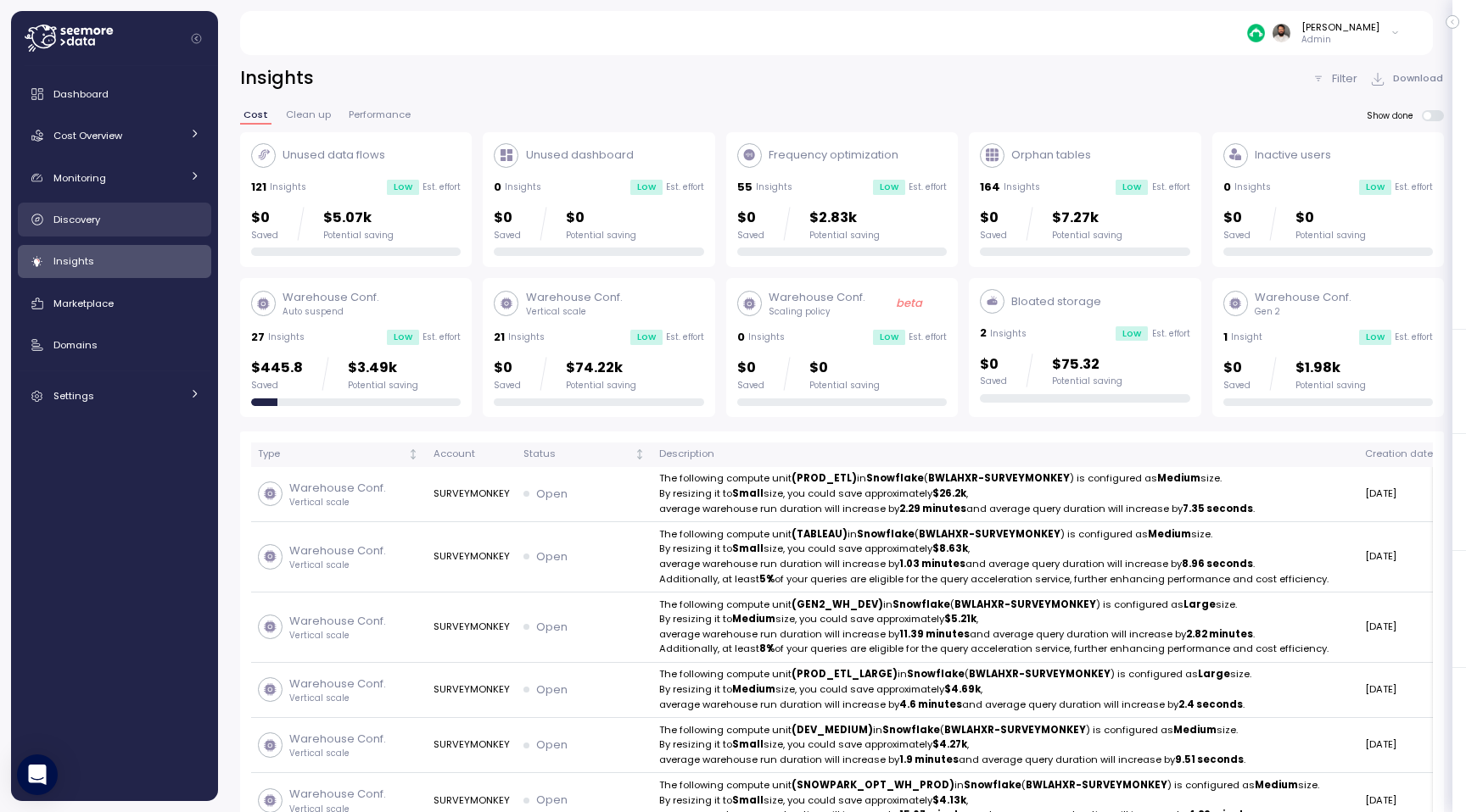
click at [98, 208] on link "Discovery" at bounding box center [115, 219] width 193 height 33
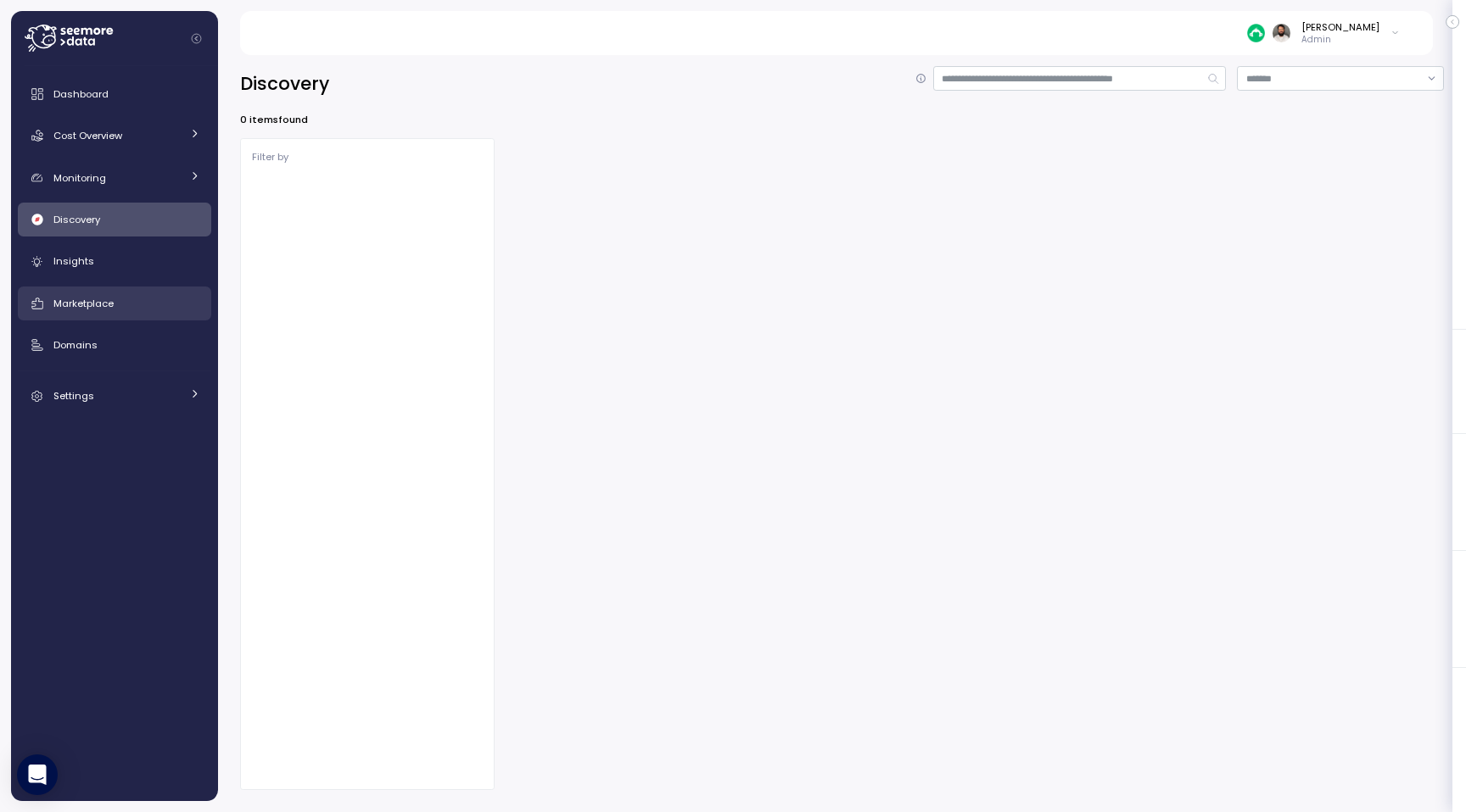
click at [116, 305] on div "Marketplace" at bounding box center [127, 304] width 147 height 17
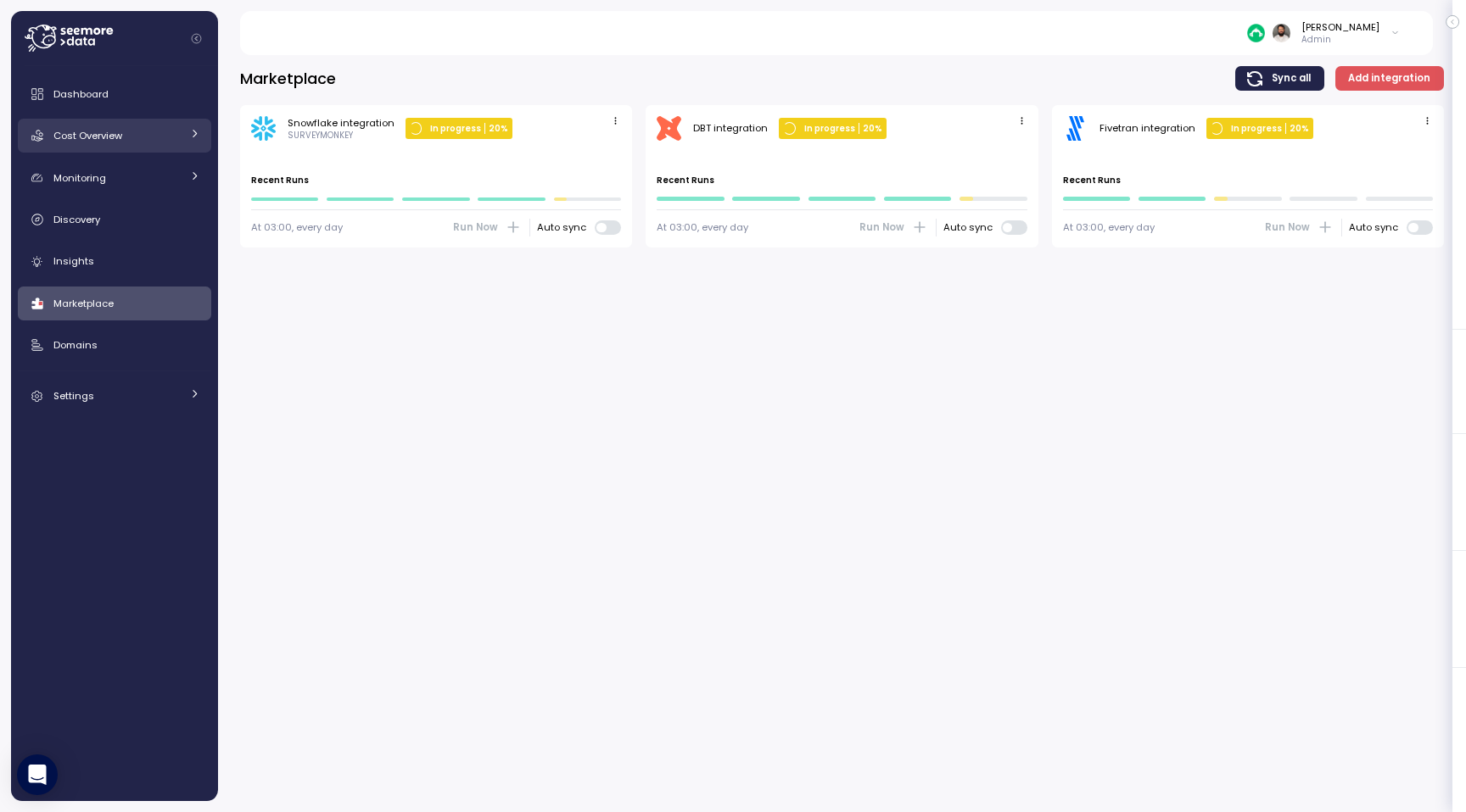
click at [105, 119] on link "Cost Overview" at bounding box center [115, 135] width 193 height 33
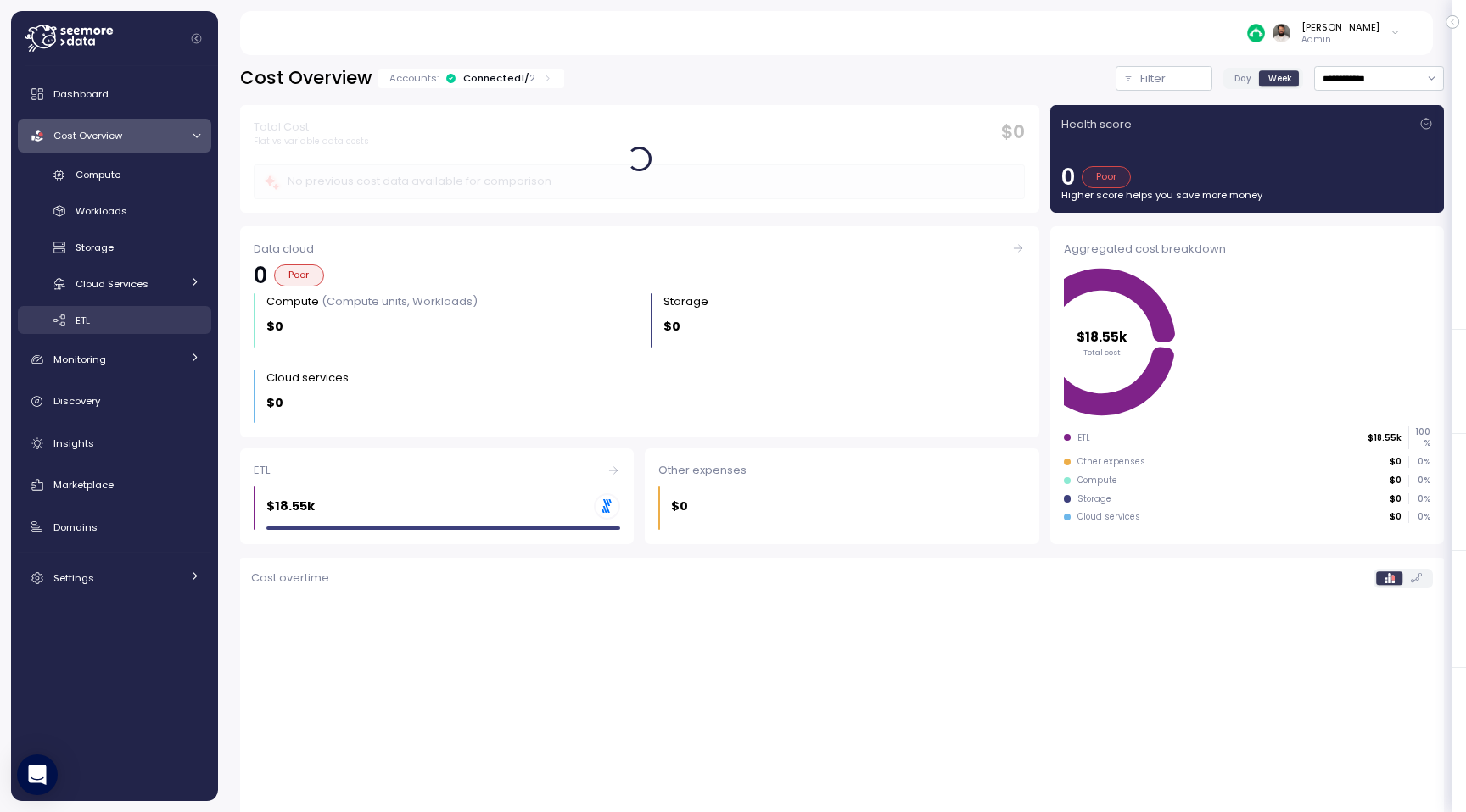
click at [116, 308] on link "ETL" at bounding box center [115, 319] width 193 height 28
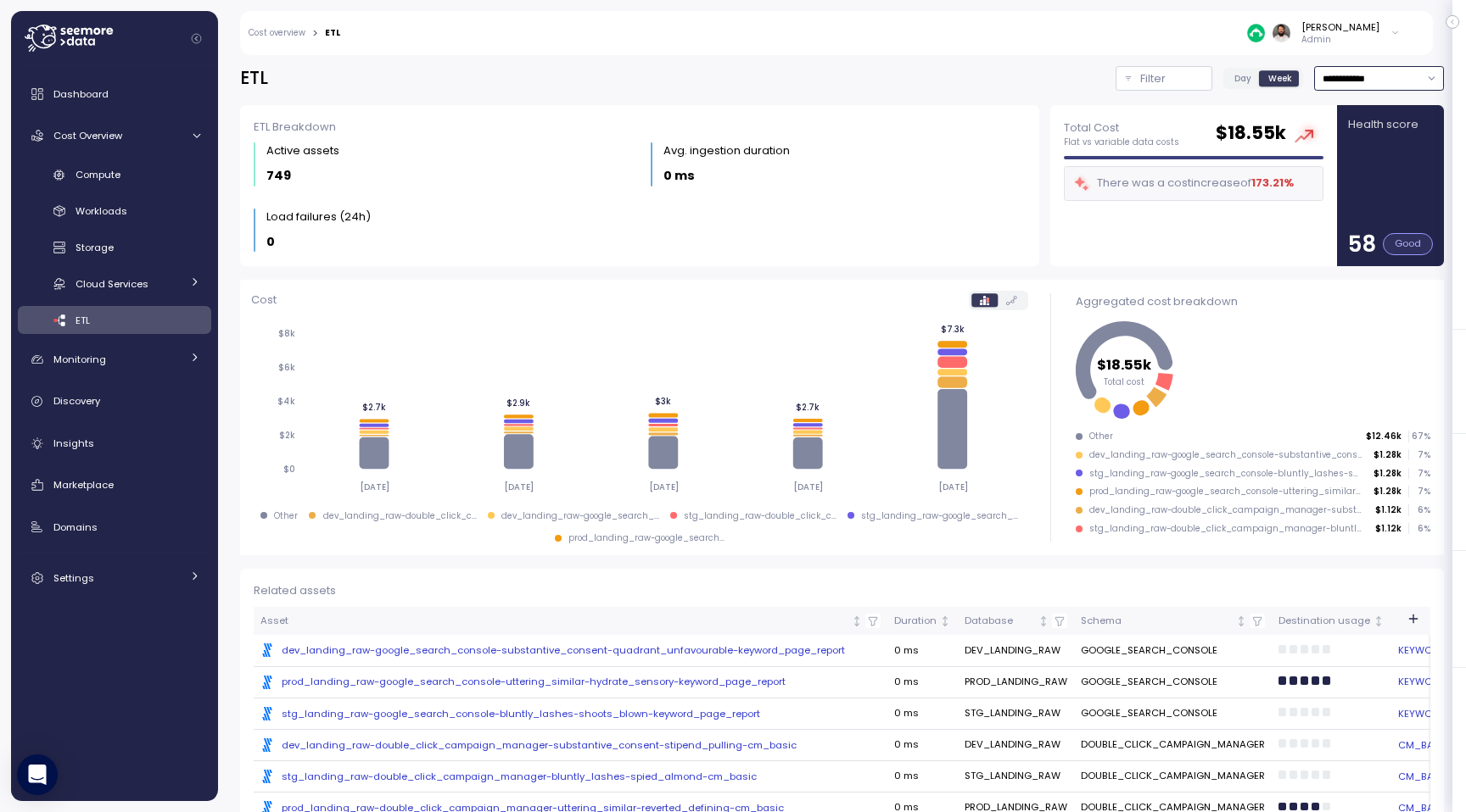
click at [1368, 73] on input "**********" at bounding box center [1379, 78] width 130 height 25
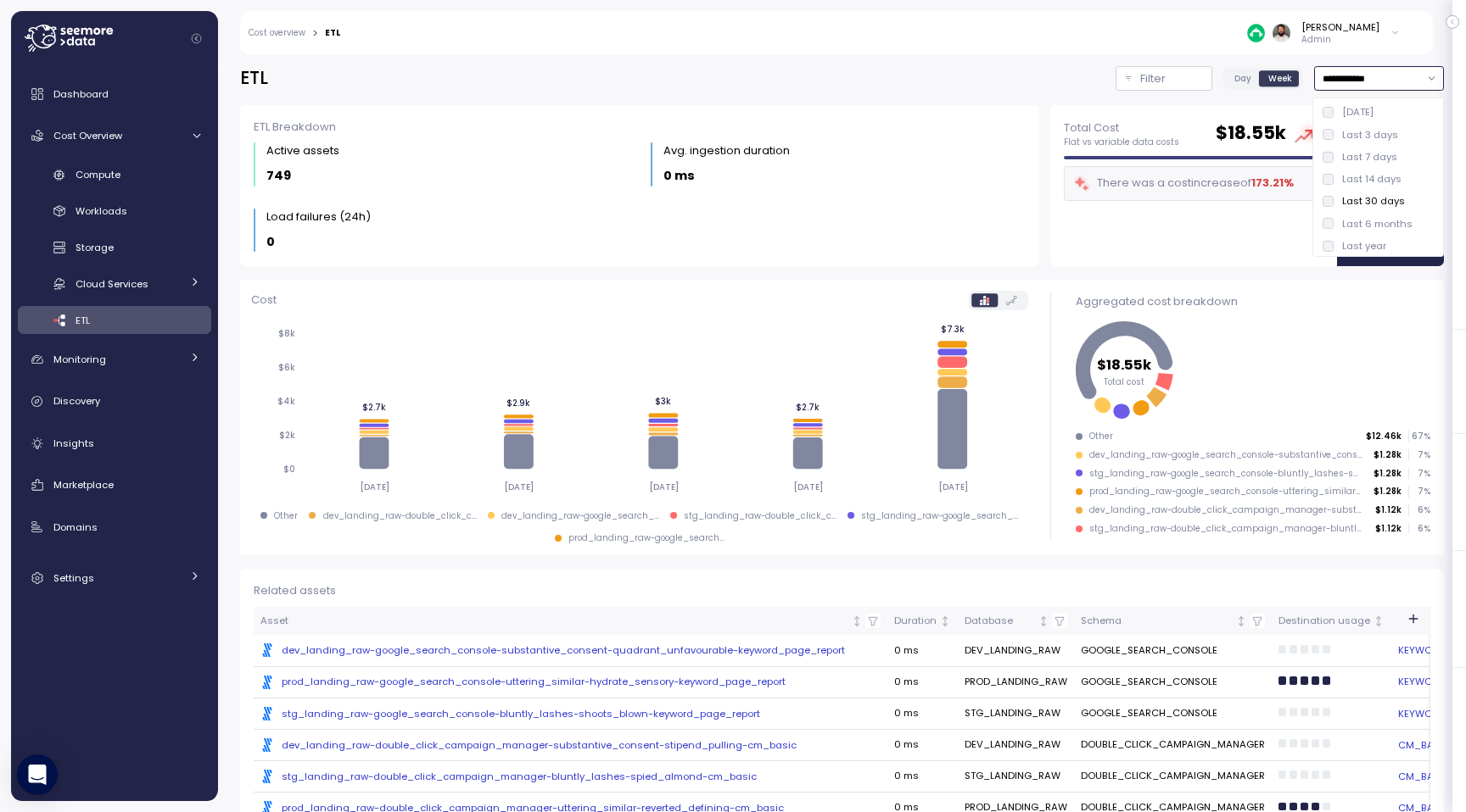
click at [1373, 183] on div "Last 14 days" at bounding box center [1371, 179] width 59 height 13
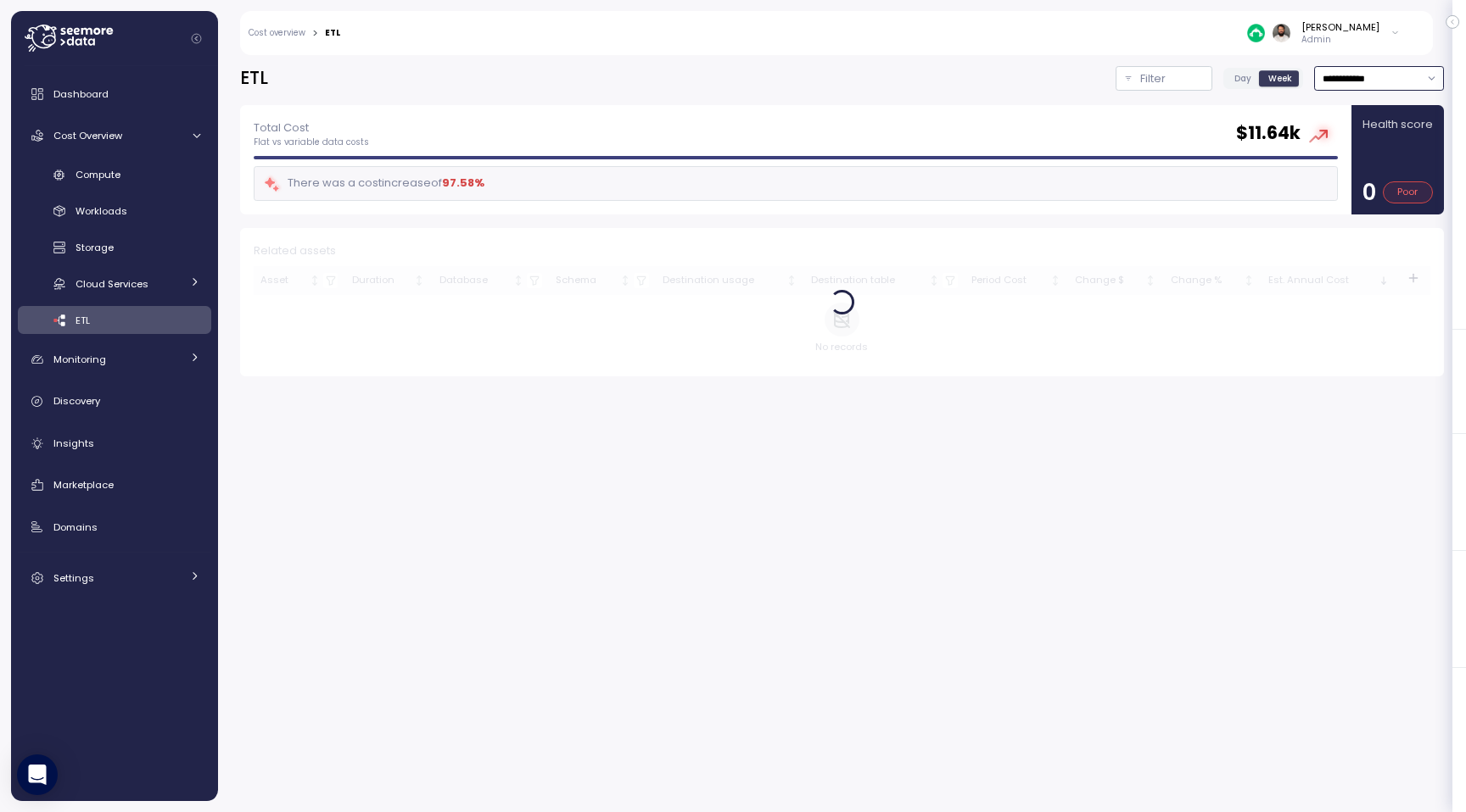
click at [1375, 79] on input "**********" at bounding box center [1379, 78] width 130 height 25
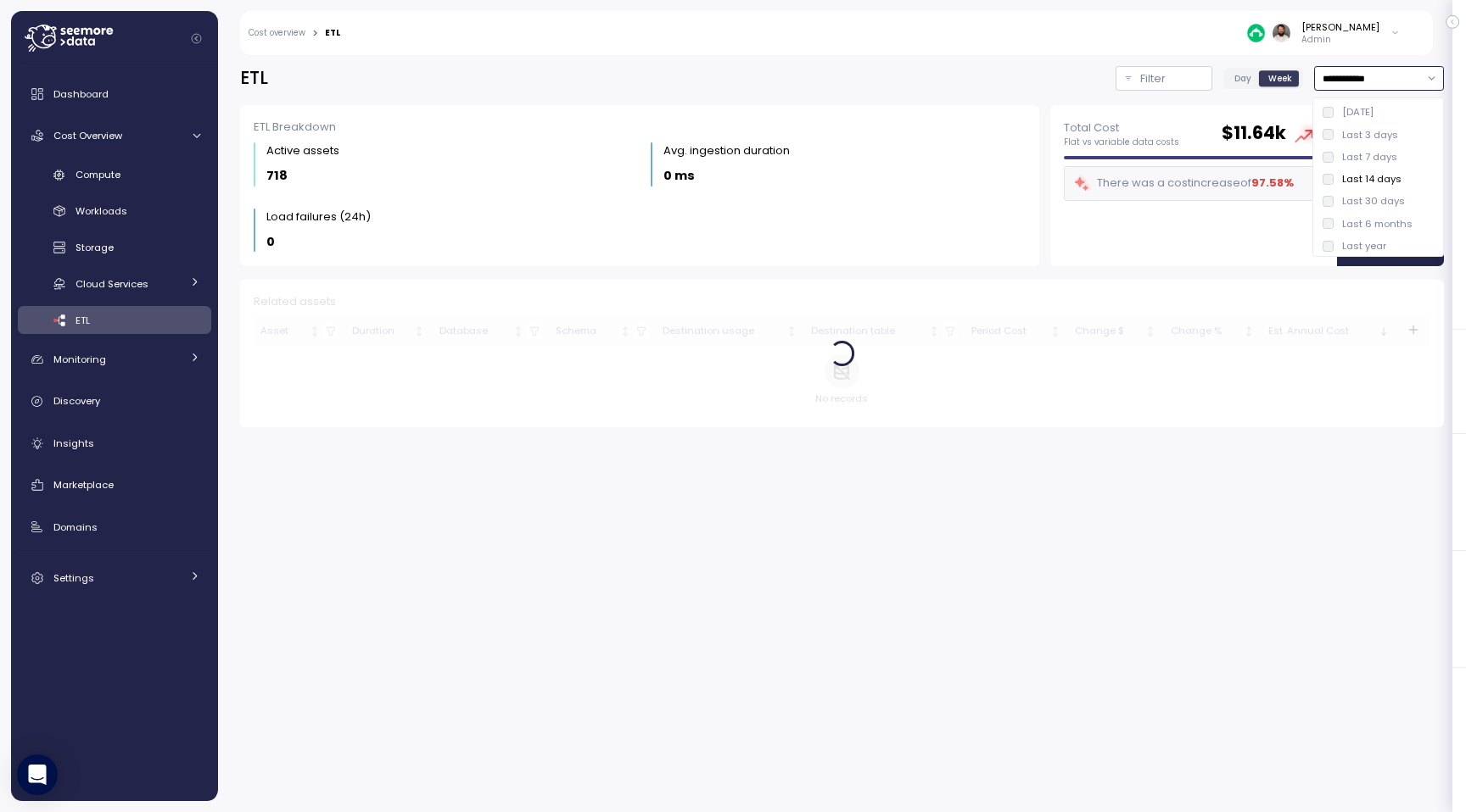
click at [1376, 157] on div "Last 7 days" at bounding box center [1369, 157] width 55 height 13
type input "**********"
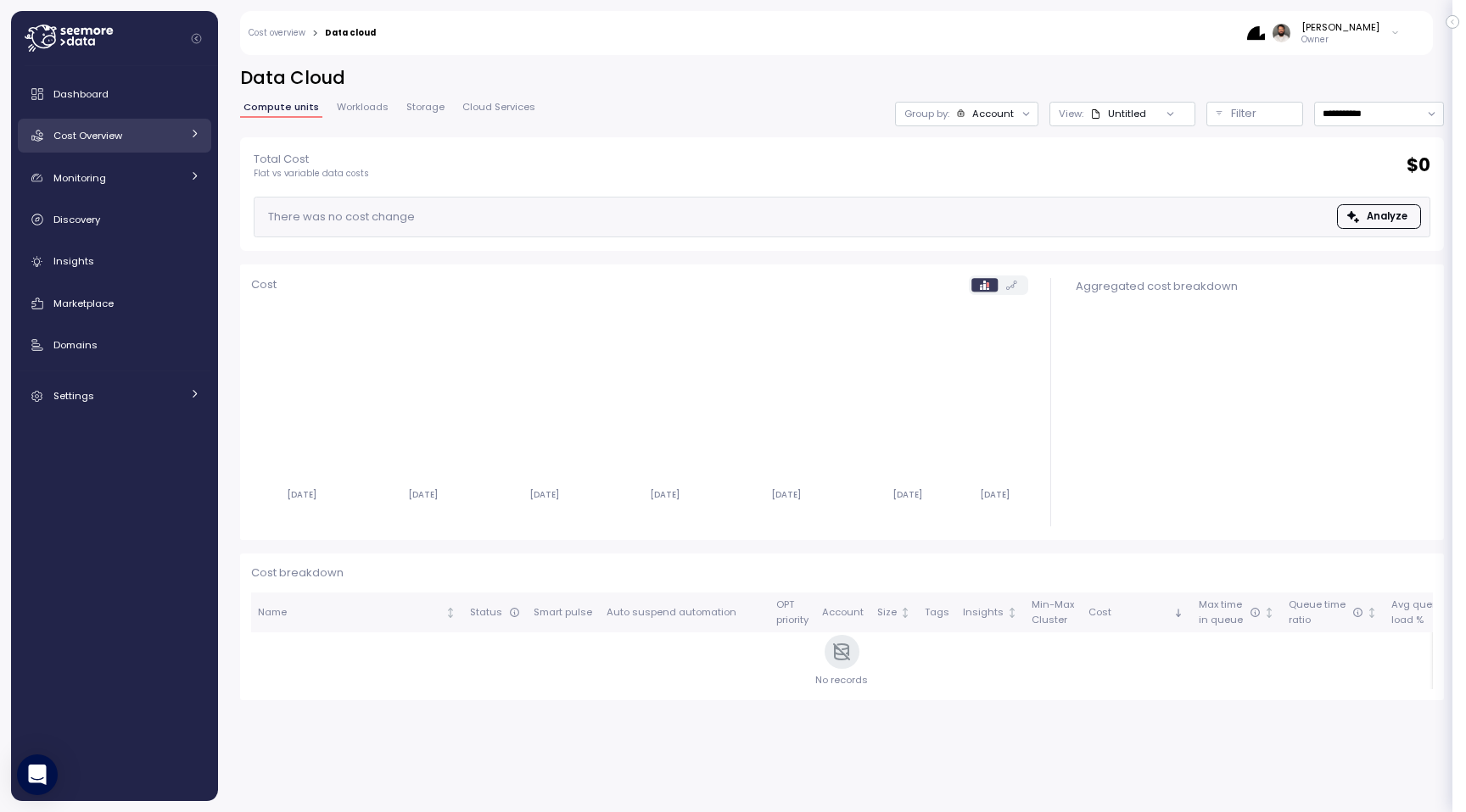
click at [132, 139] on div "Cost Overview" at bounding box center [117, 136] width 127 height 17
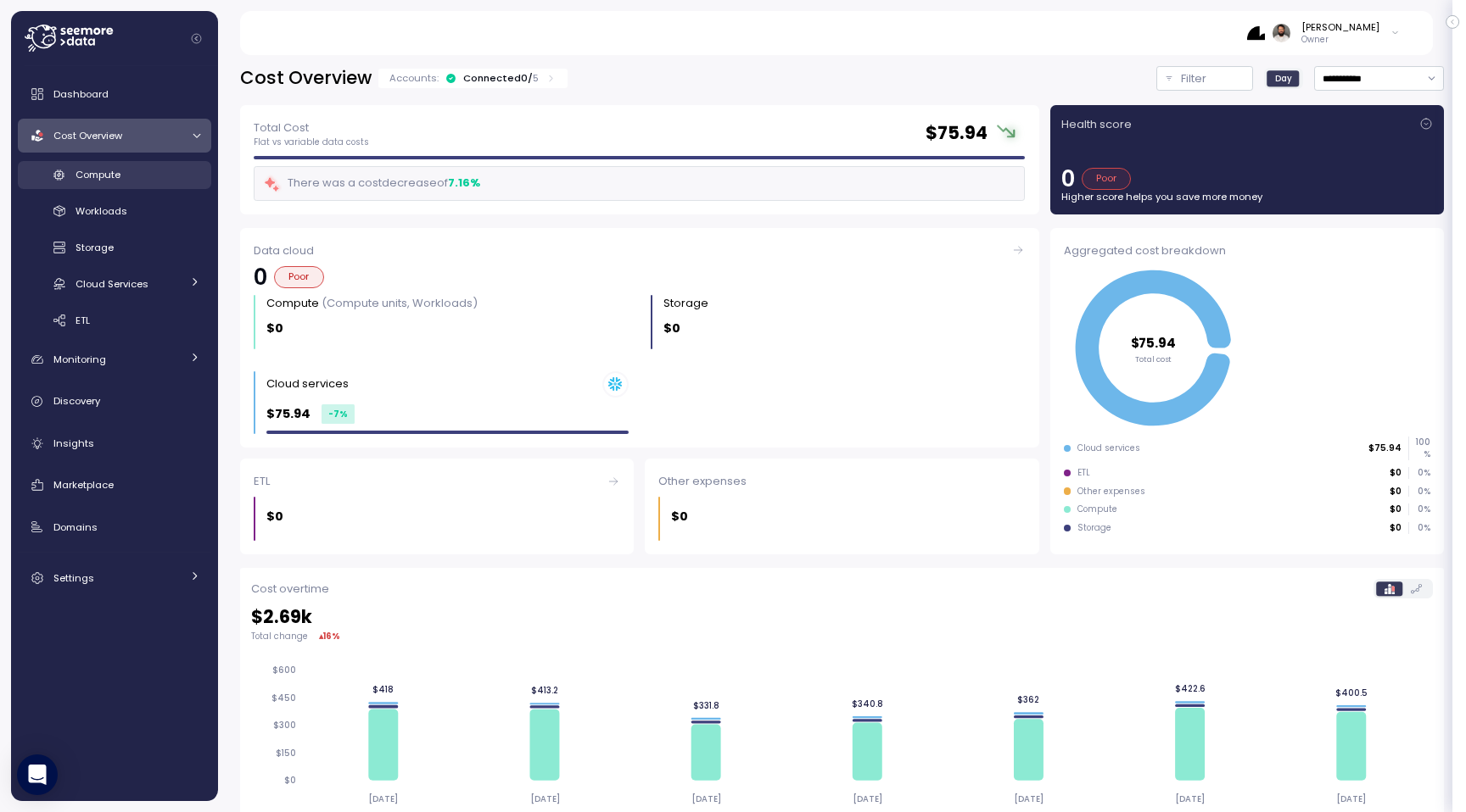
click at [132, 168] on div "Compute" at bounding box center [138, 175] width 124 height 17
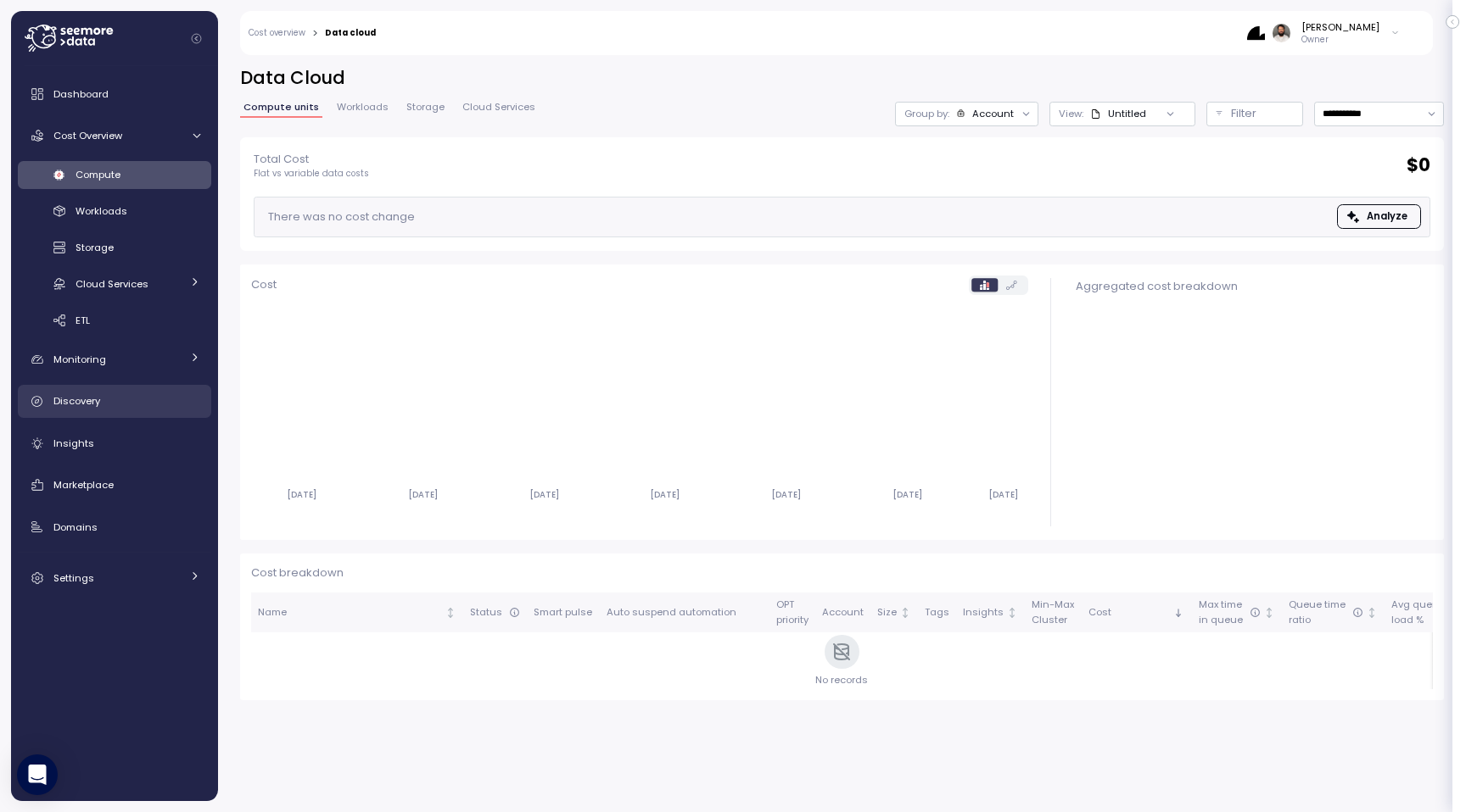
click at [124, 411] on link "Discovery" at bounding box center [115, 401] width 193 height 33
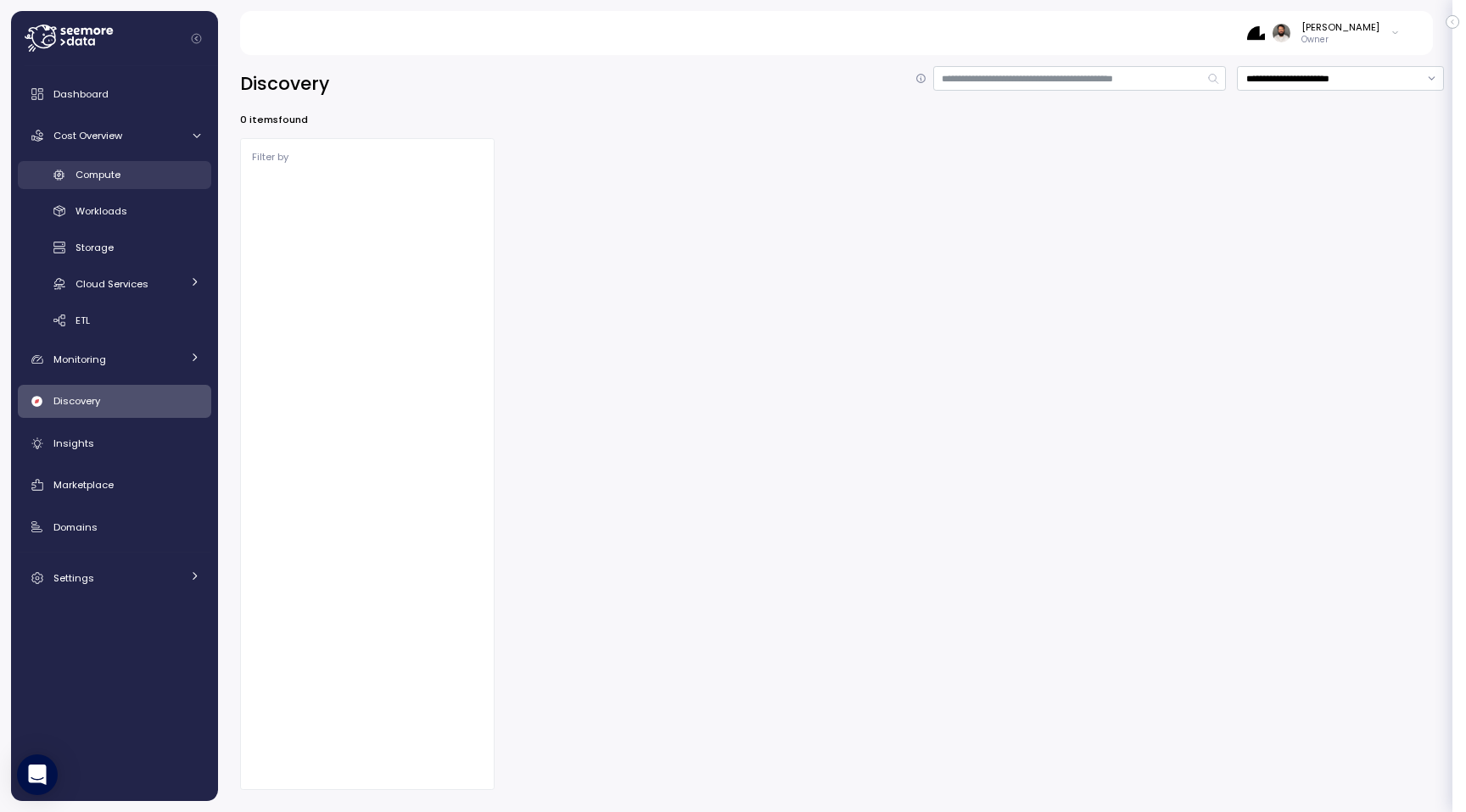
click at [142, 180] on div "Compute" at bounding box center [138, 175] width 124 height 17
